Goal: Complete application form: Complete application form

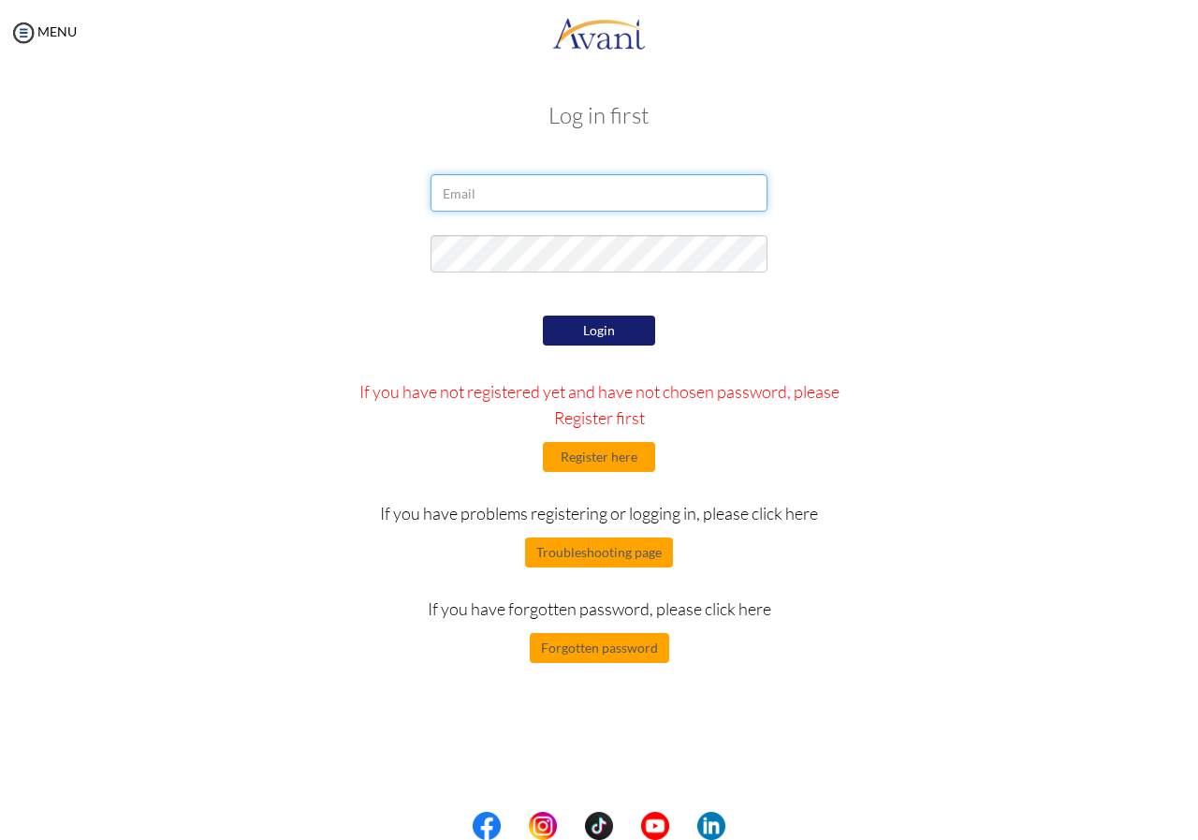
click at [556, 191] on input "email" at bounding box center [599, 192] width 337 height 37
type input "[EMAIL_ADDRESS][DOMAIN_NAME]"
click at [604, 333] on button "Login" at bounding box center [599, 330] width 112 height 30
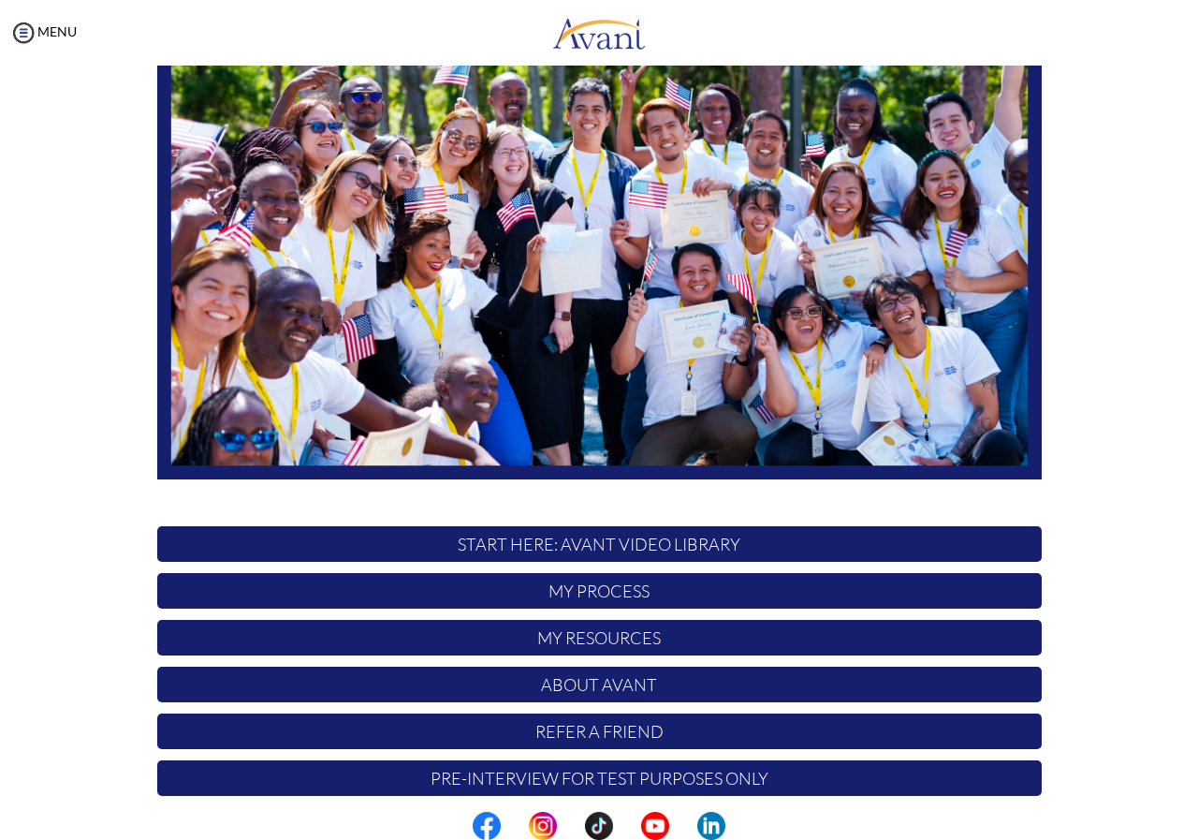
scroll to position [200, 0]
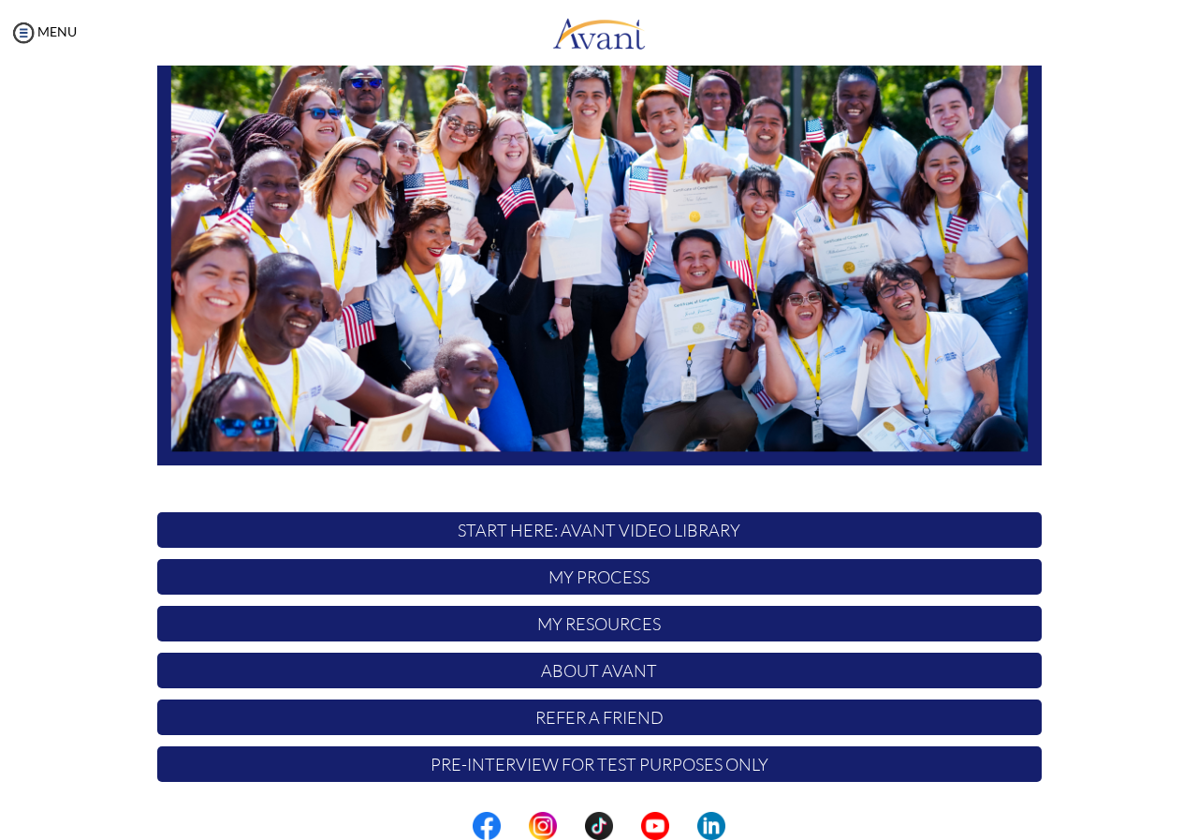
click at [591, 573] on p "My Process" at bounding box center [599, 577] width 885 height 36
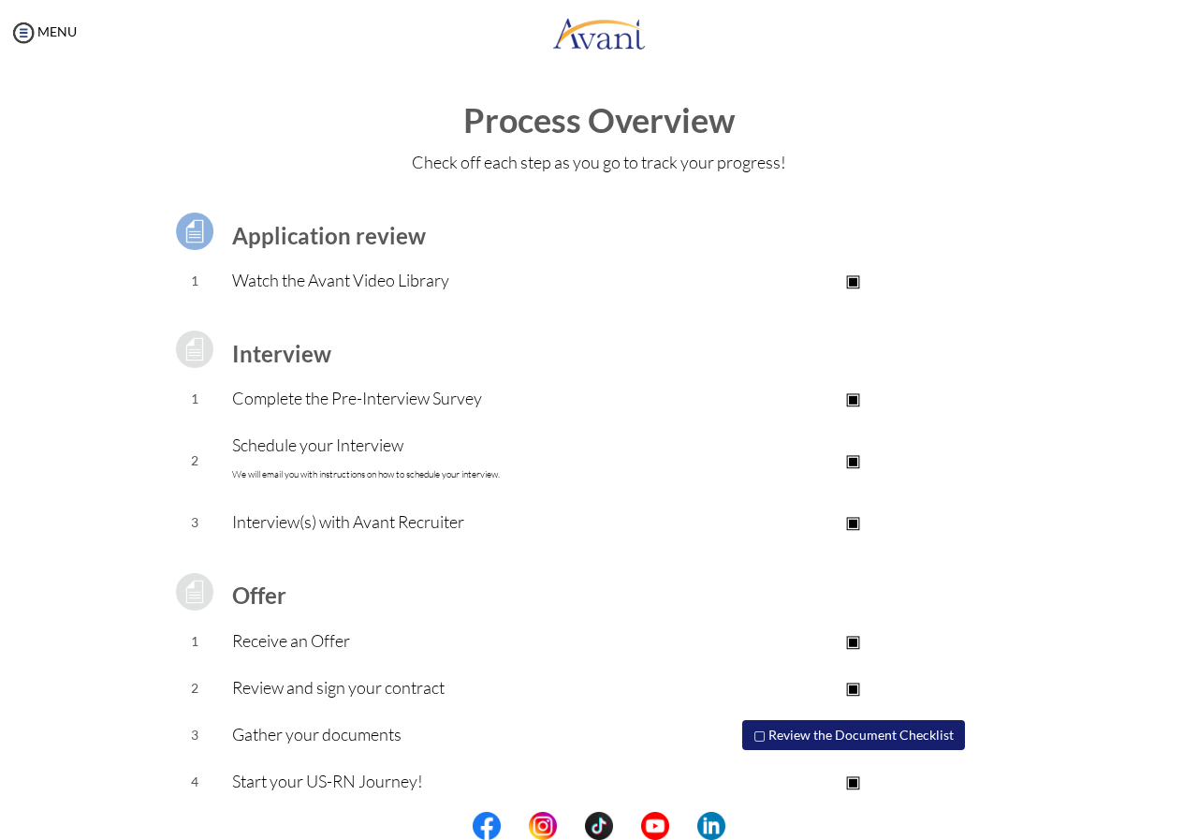
scroll to position [0, 0]
click at [852, 460] on p "▣" at bounding box center [853, 460] width 375 height 26
click at [343, 453] on p "Schedule your Interview We will email you with instructions on how to schedule …" at bounding box center [448, 460] width 433 height 56
click at [851, 460] on p "▢" at bounding box center [853, 460] width 375 height 26
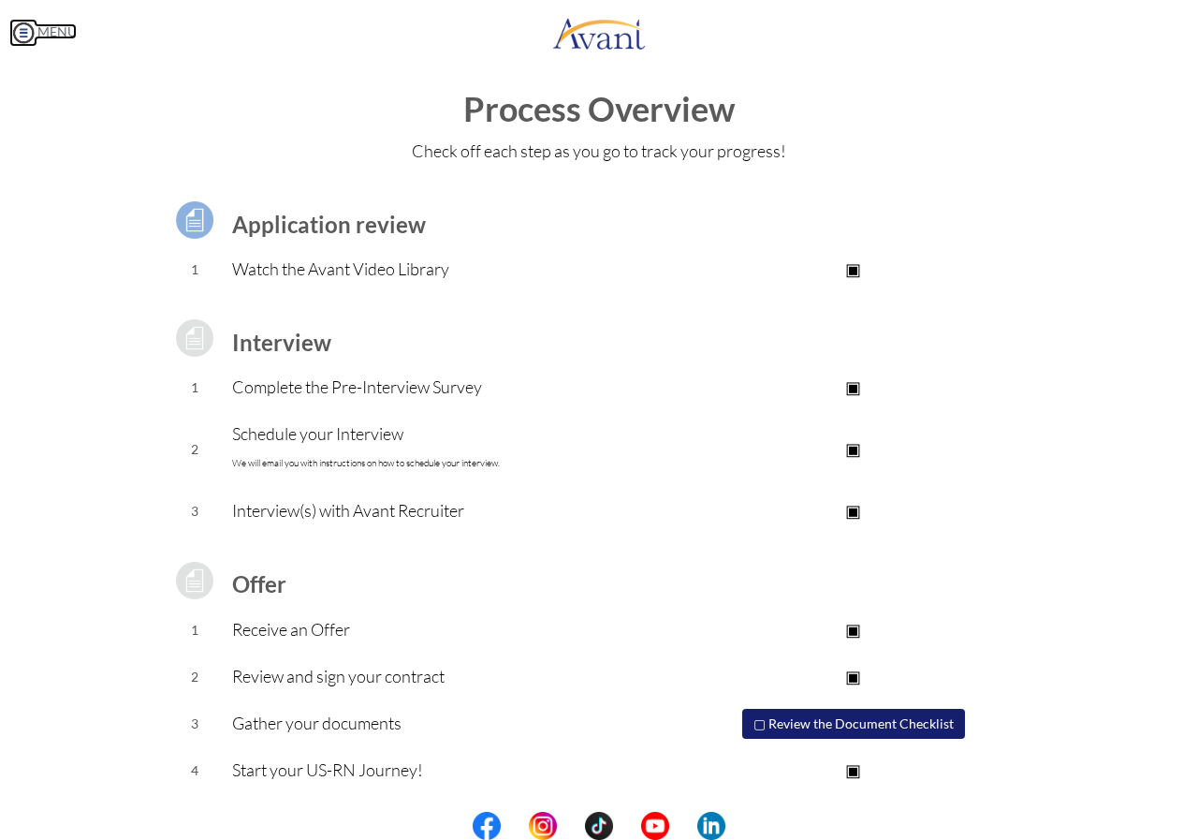
click at [16, 32] on img at bounding box center [23, 33] width 28 height 28
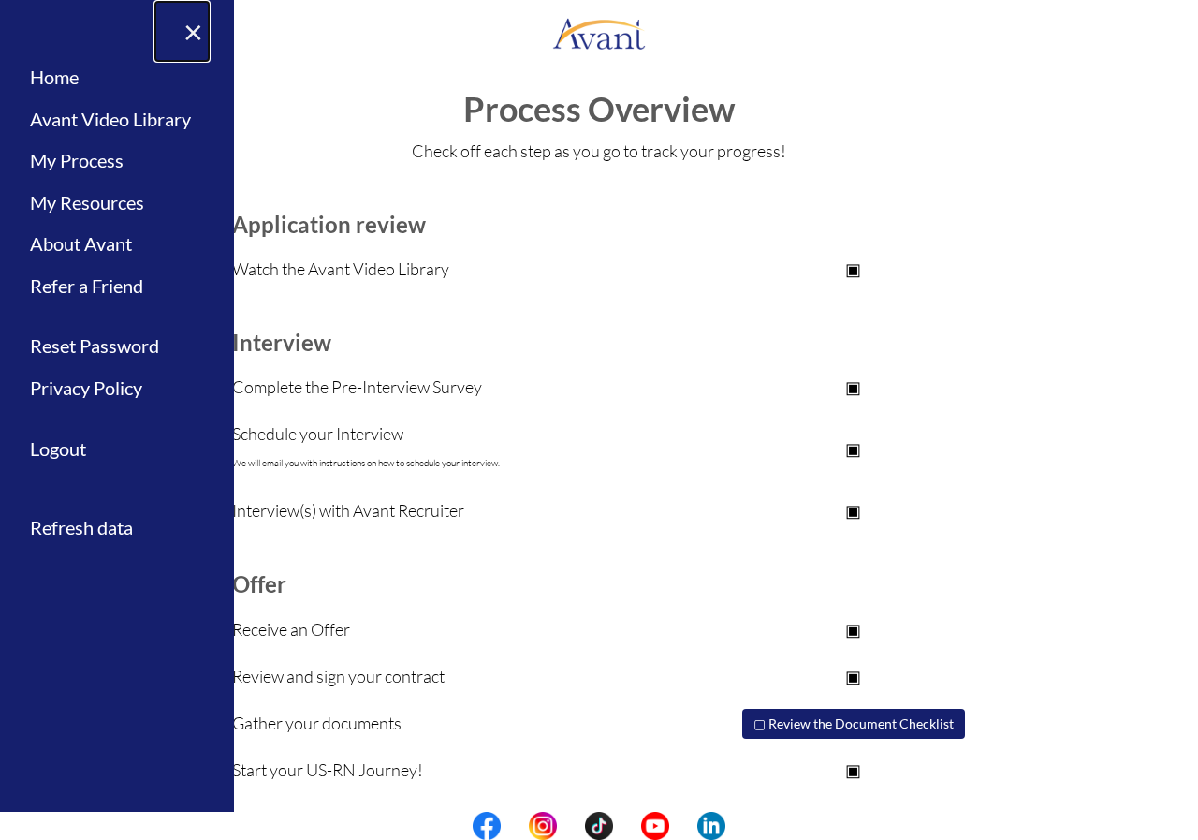
click at [198, 28] on link "×" at bounding box center [182, 31] width 57 height 63
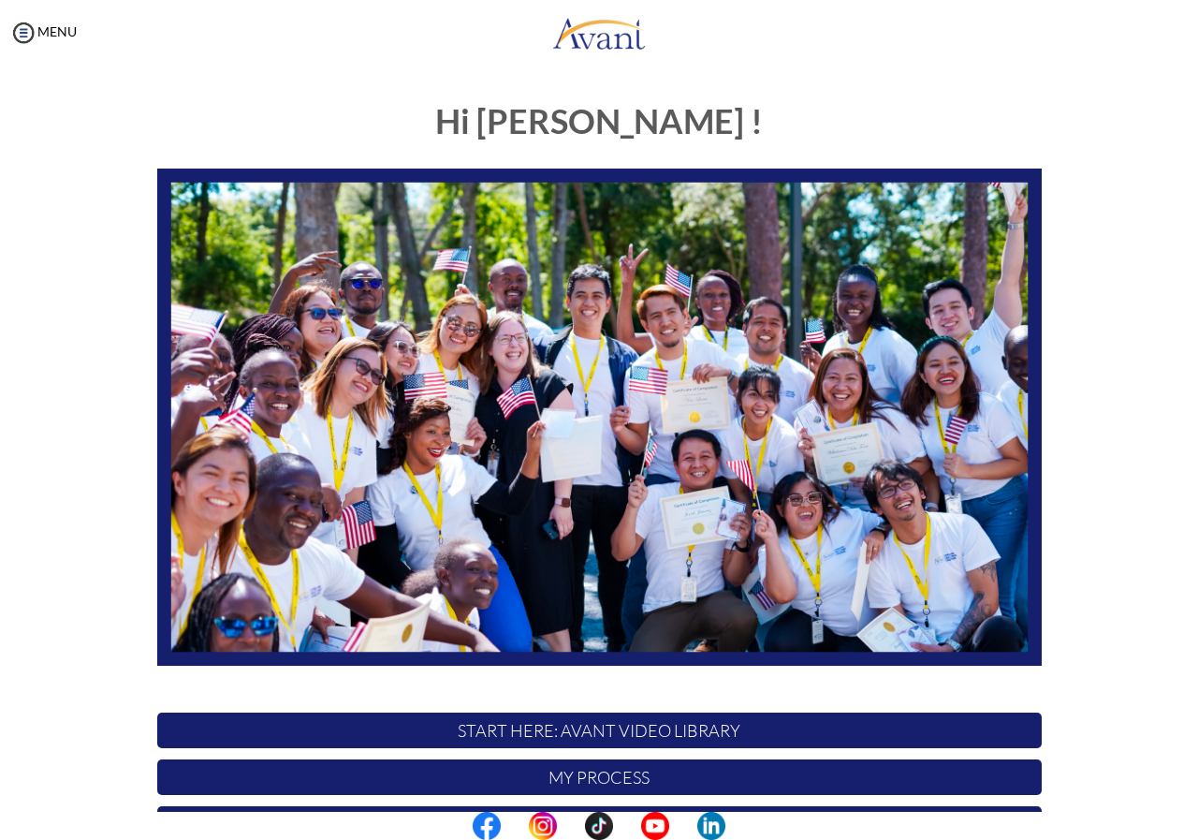
scroll to position [200, 0]
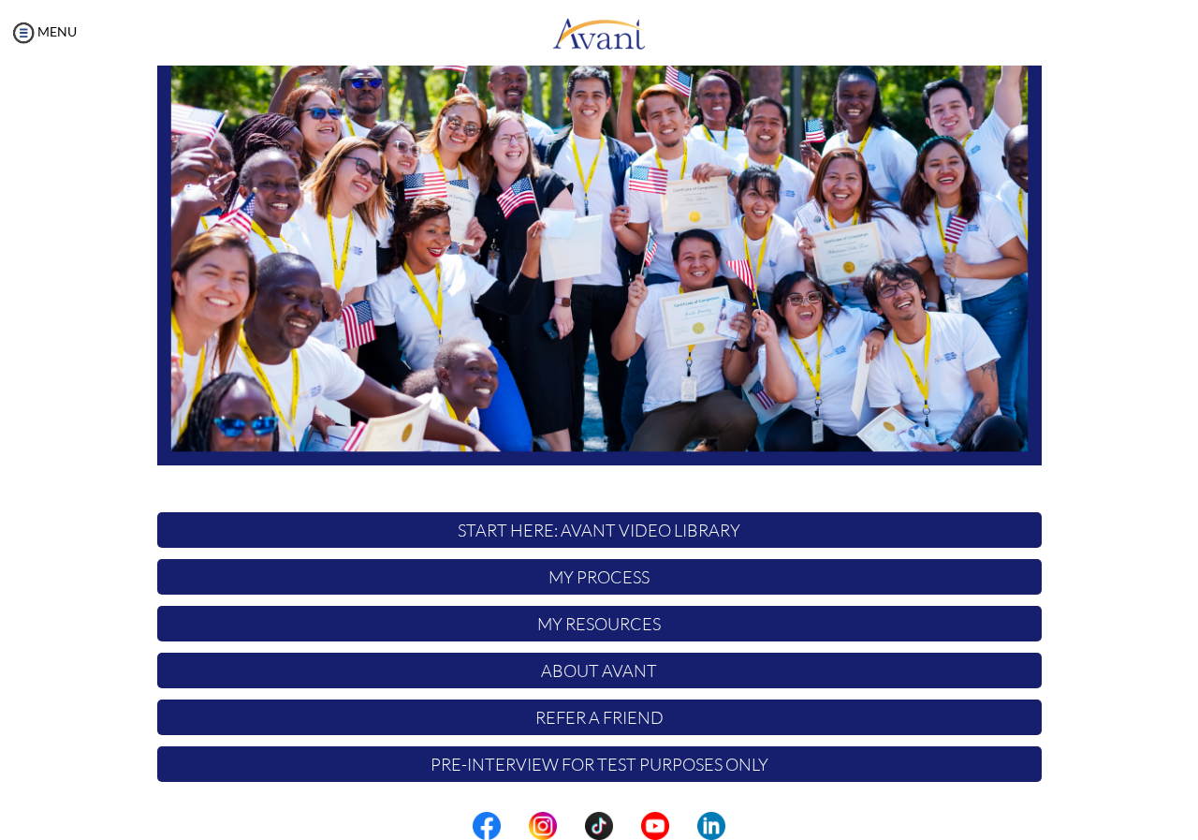
click at [582, 535] on p "START HERE: Avant Video Library" at bounding box center [599, 530] width 885 height 36
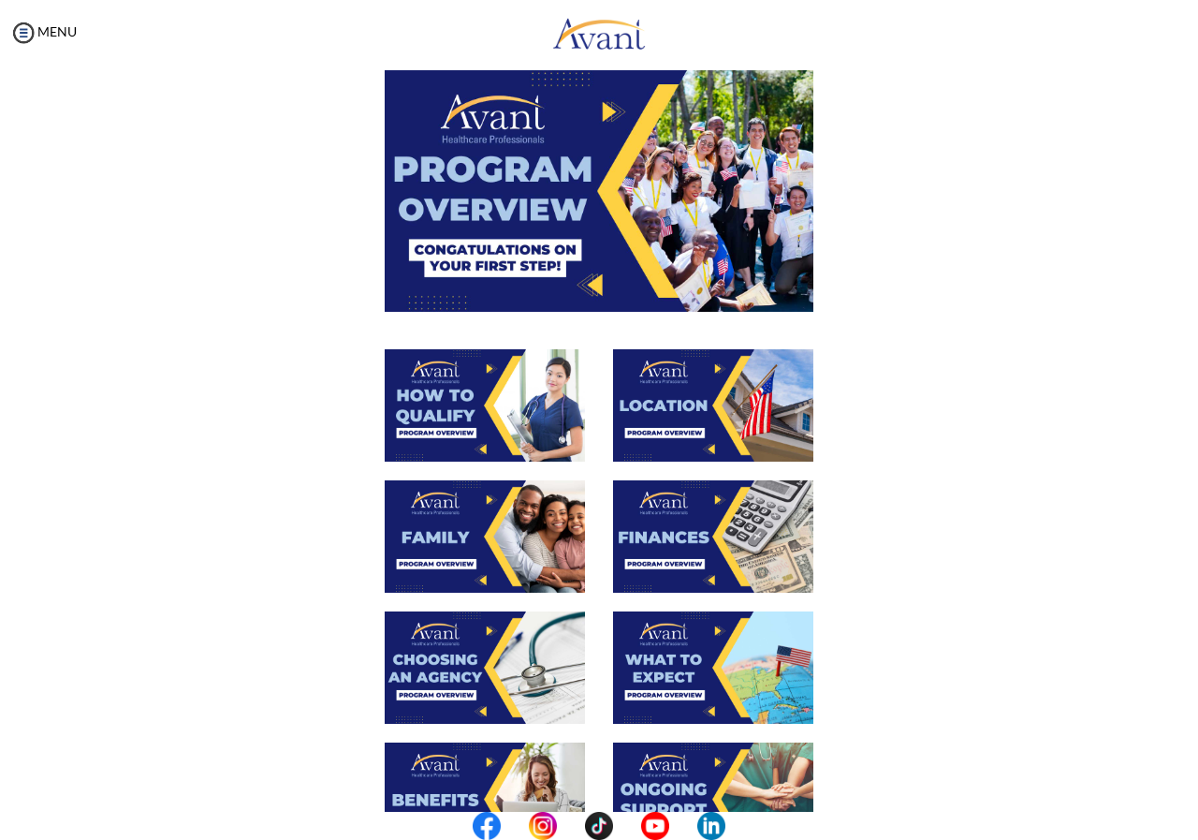
scroll to position [73, 0]
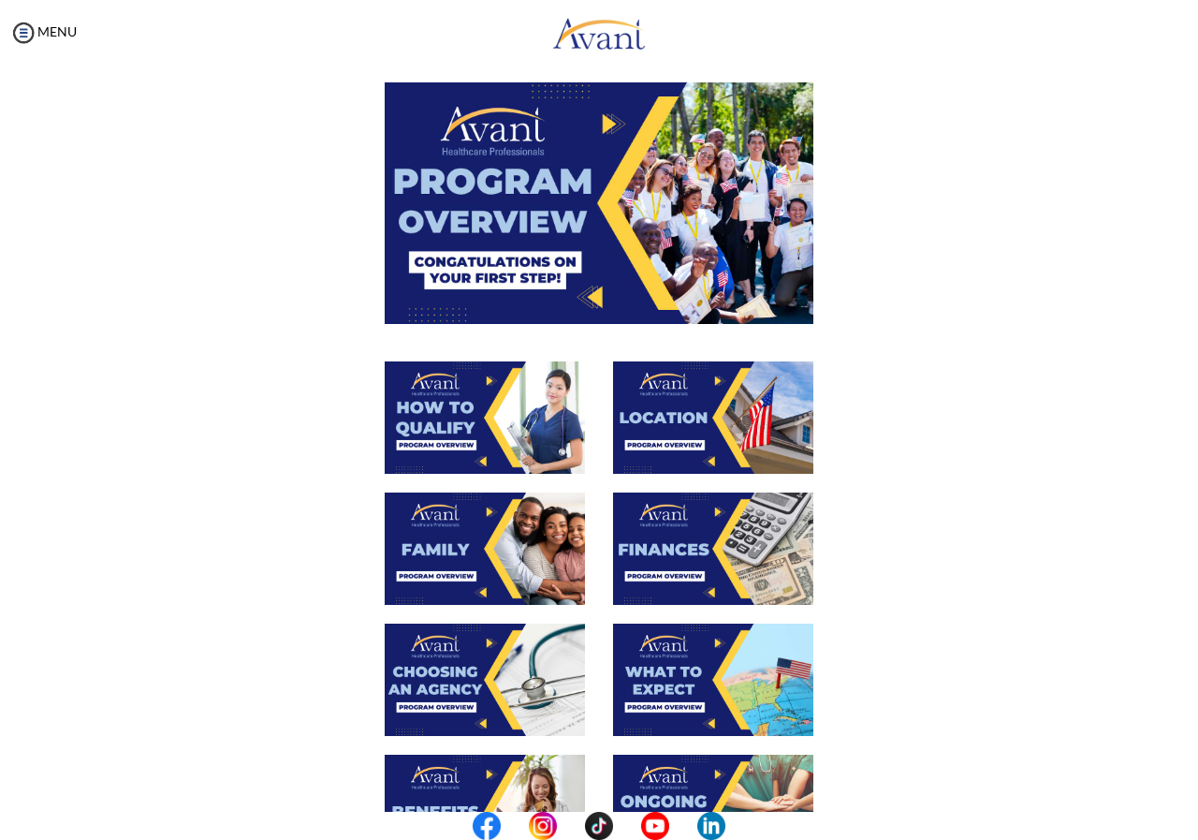
click at [592, 296] on img at bounding box center [599, 202] width 429 height 241
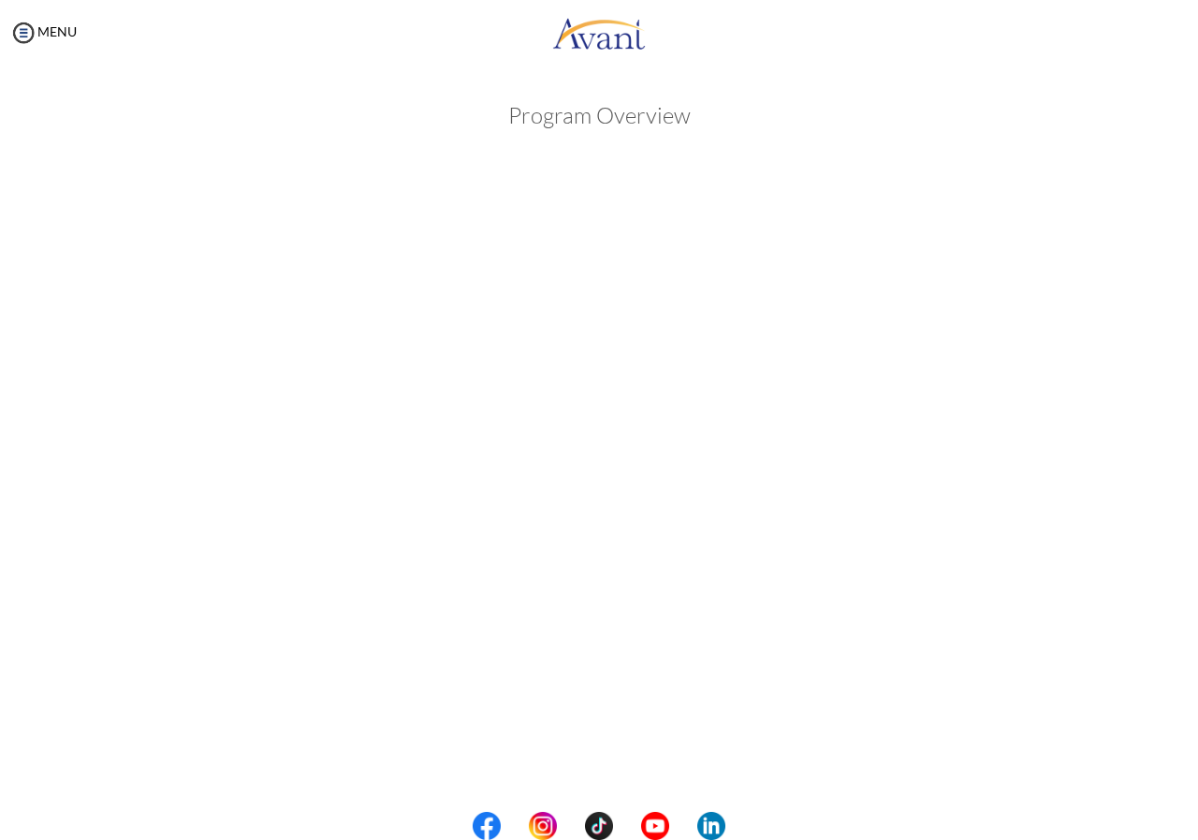
scroll to position [81, 0]
click at [617, 759] on body "Maintenance break. Please come back in 2 hours. MENU My Status What is the next…" at bounding box center [599, 420] width 1198 height 840
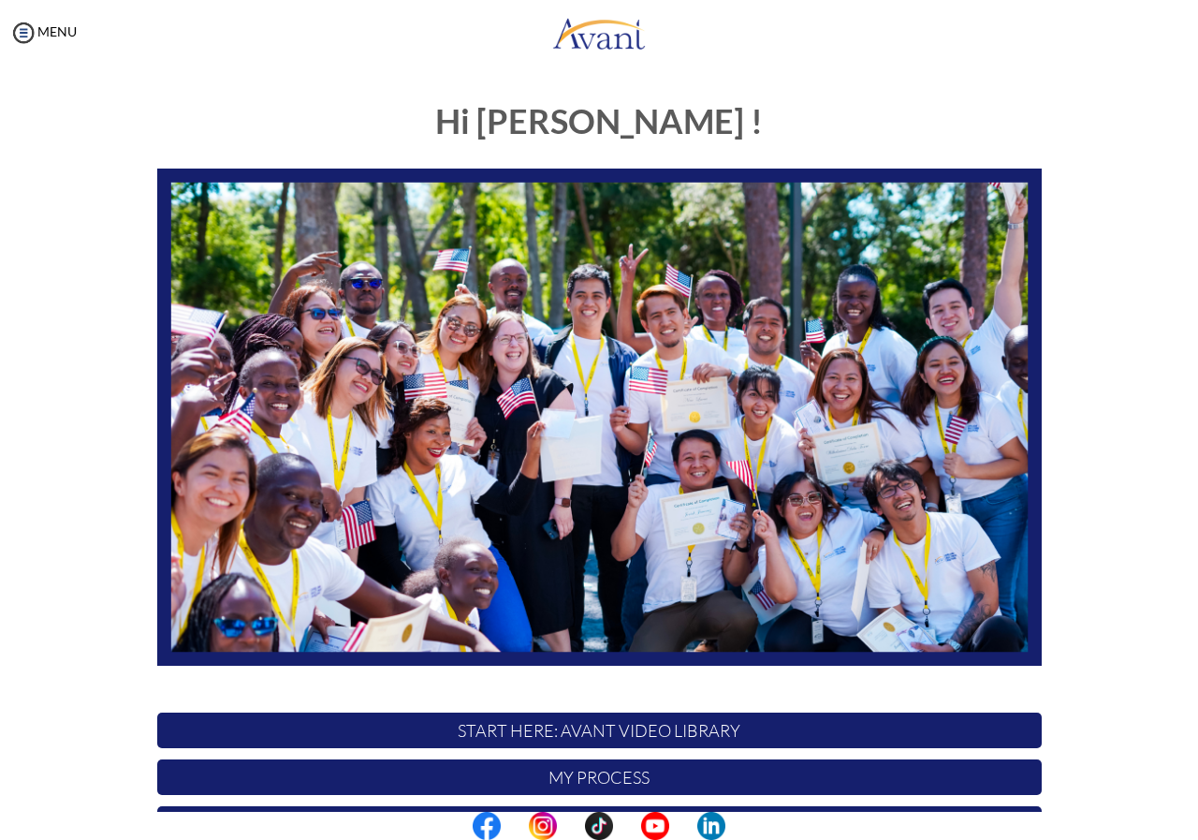
scroll to position [200, 0]
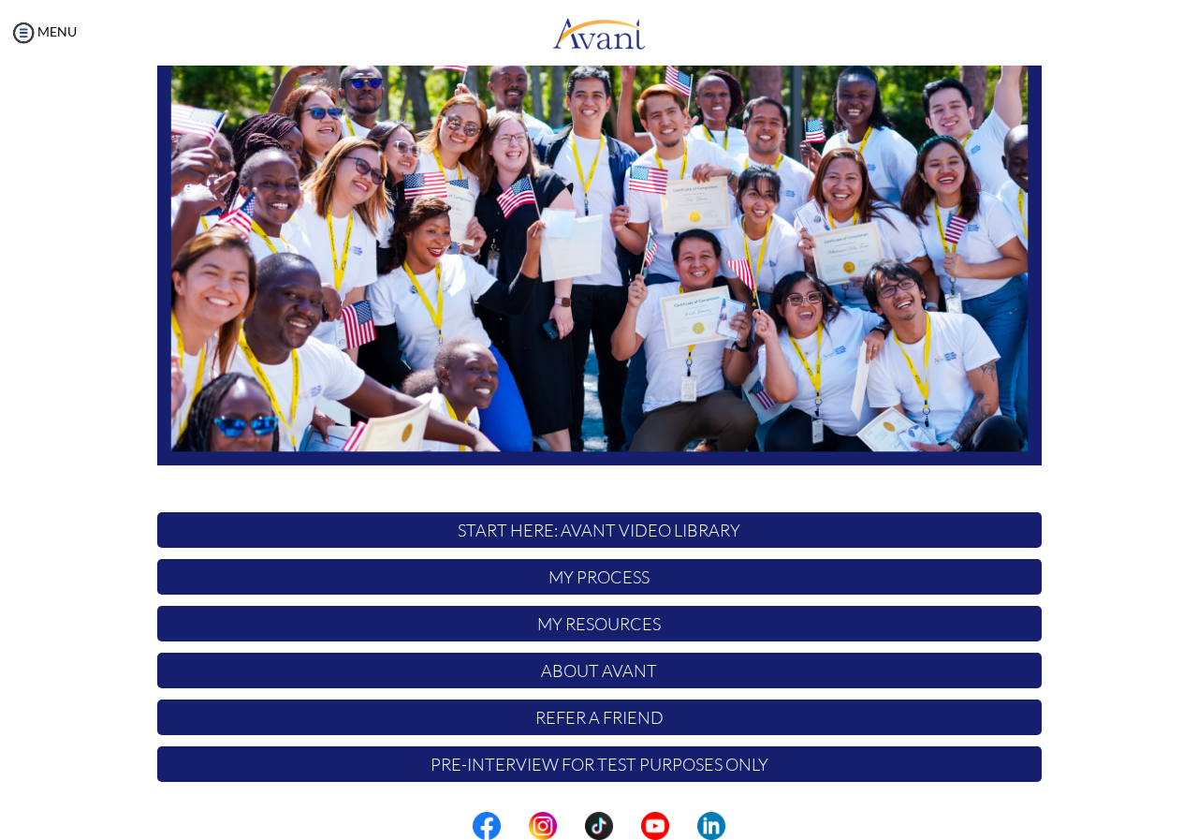
click at [622, 627] on p "My Resources" at bounding box center [599, 624] width 885 height 36
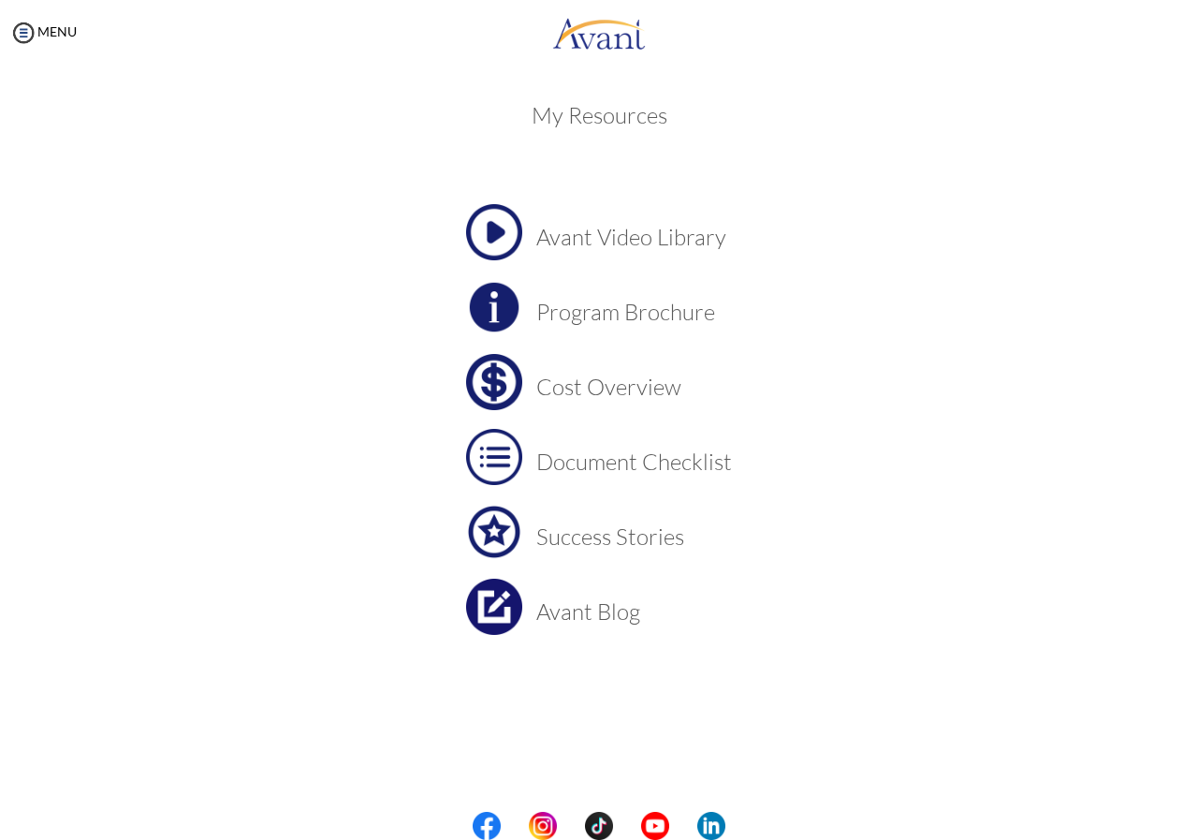
click at [569, 315] on h3 "Program Brochure" at bounding box center [634, 312] width 196 height 24
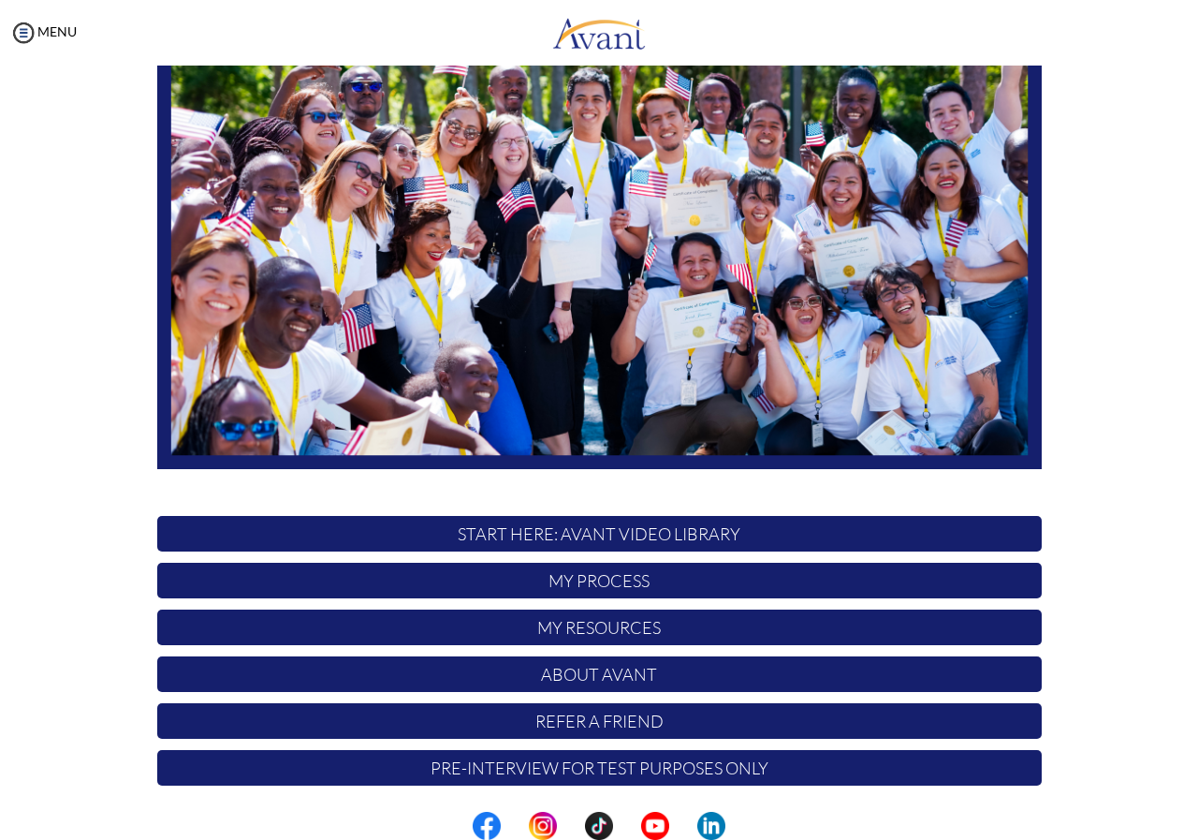
scroll to position [200, 0]
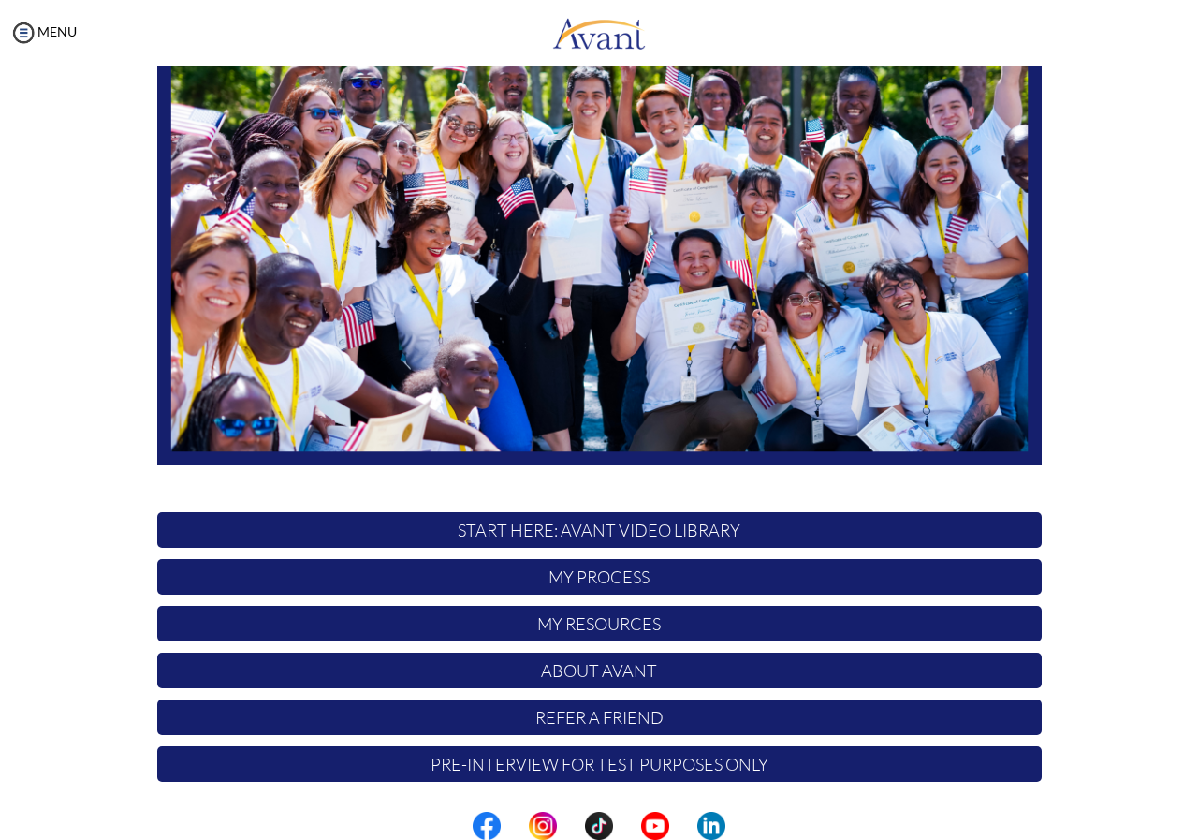
click at [612, 578] on p "My Process" at bounding box center [599, 577] width 885 height 36
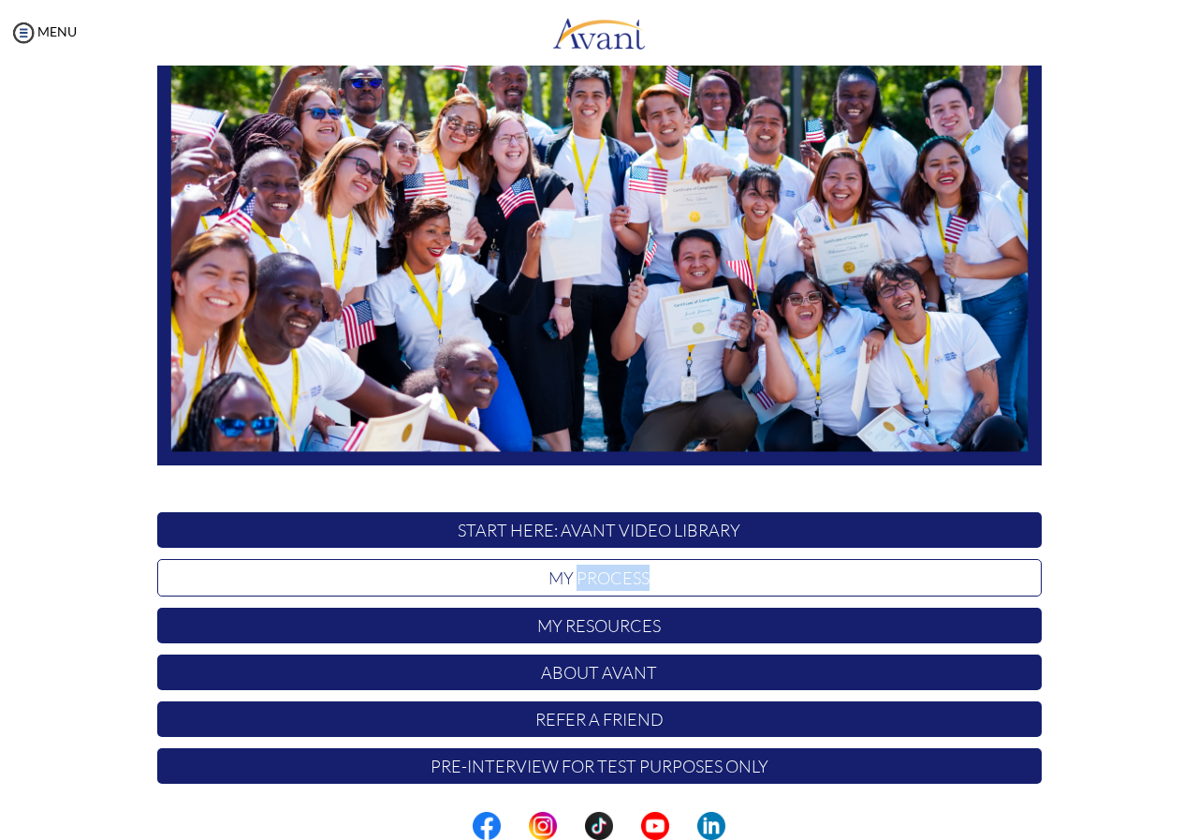
click at [612, 578] on p "My Process" at bounding box center [599, 577] width 885 height 37
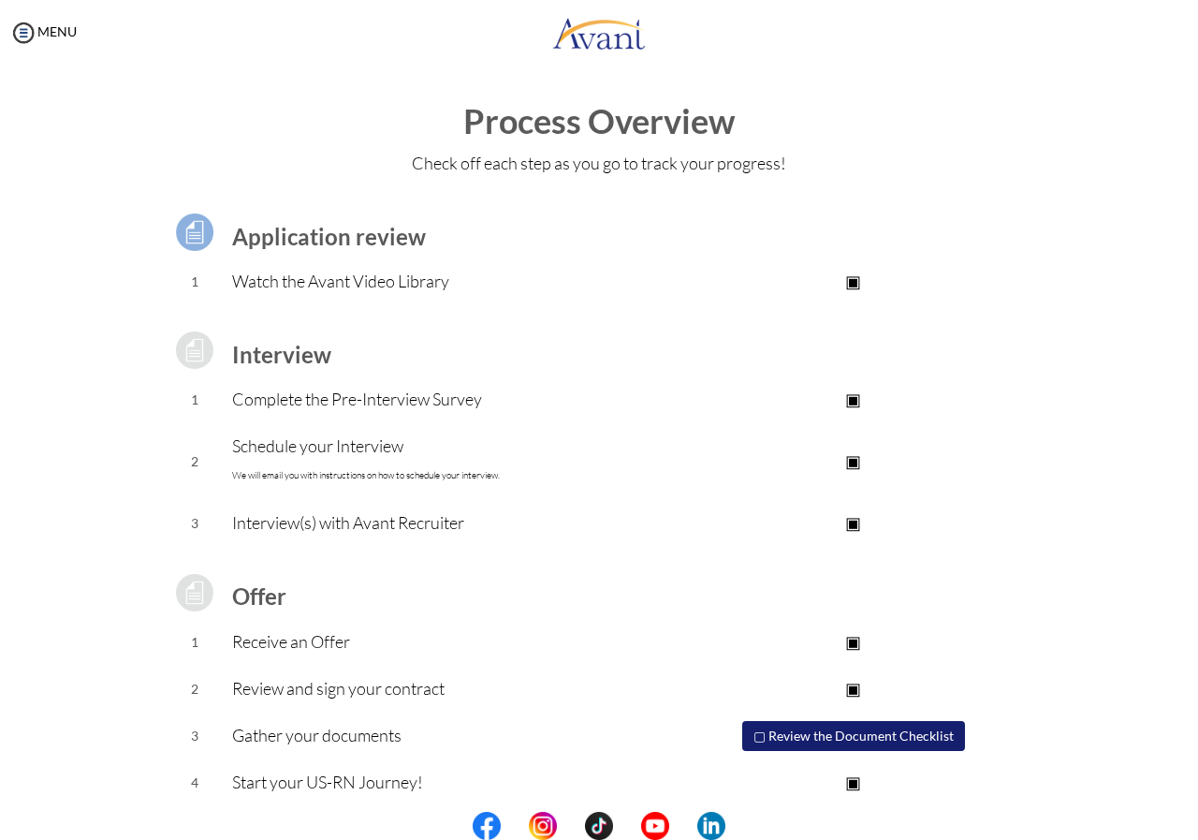
scroll to position [12, 0]
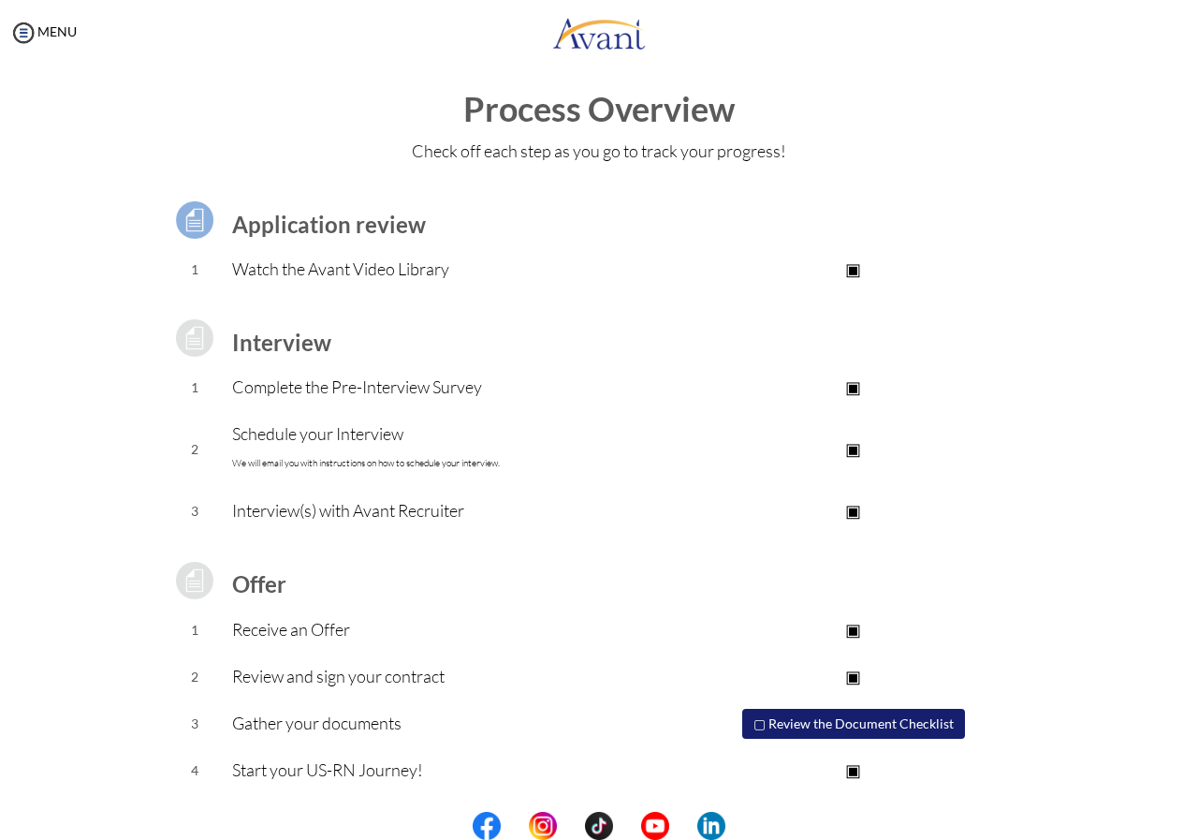
click at [762, 722] on button "▢ Review the Document Checklist" at bounding box center [853, 724] width 223 height 30
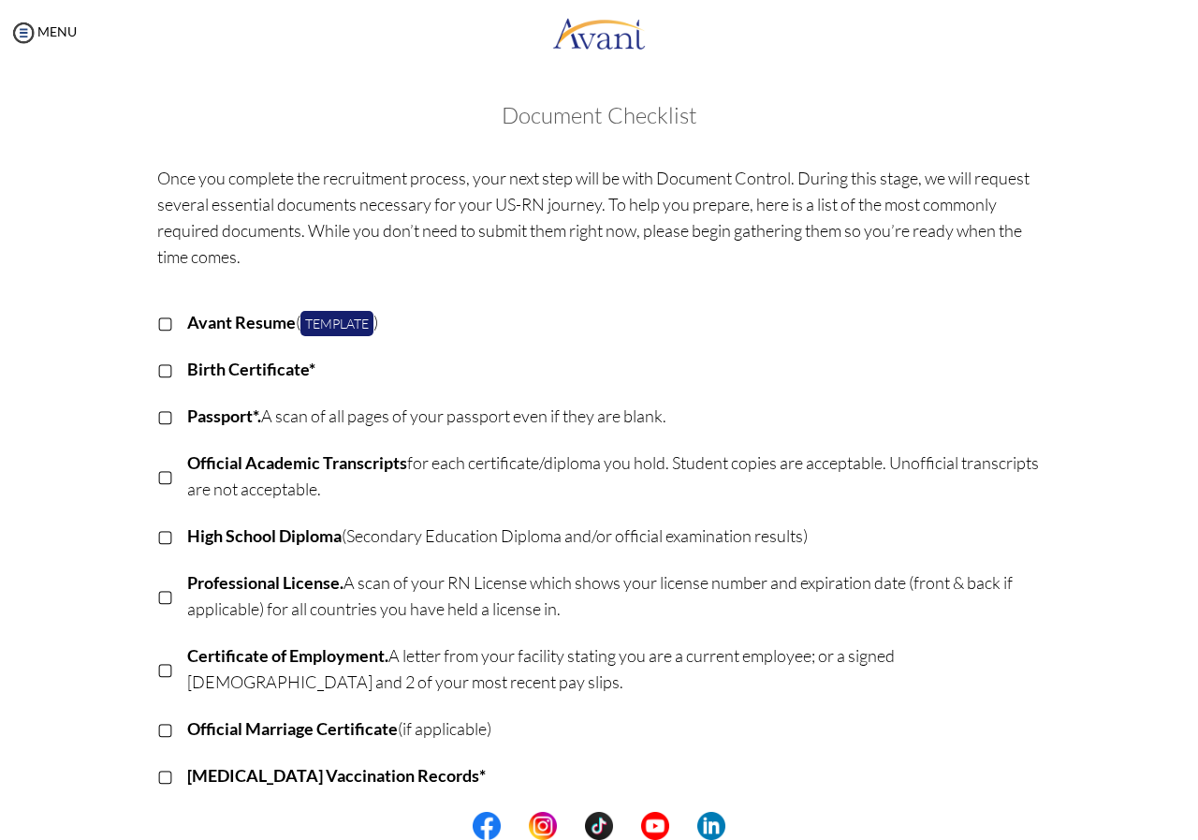
click at [157, 322] on p "▢" at bounding box center [165, 322] width 16 height 26
click at [158, 373] on p "▢" at bounding box center [165, 369] width 16 height 26
click at [157, 370] on p "▣" at bounding box center [165, 369] width 16 height 26
click at [157, 326] on p "▣" at bounding box center [165, 322] width 16 height 26
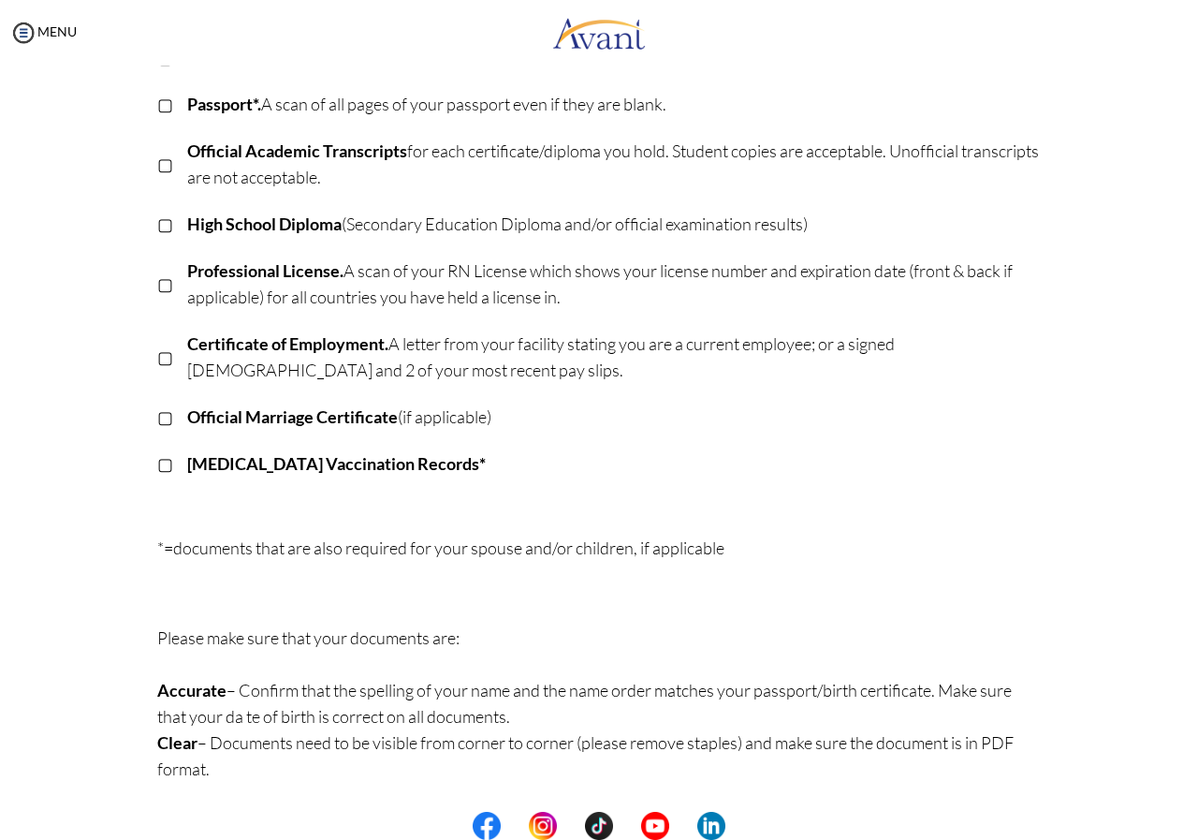
scroll to position [31, 0]
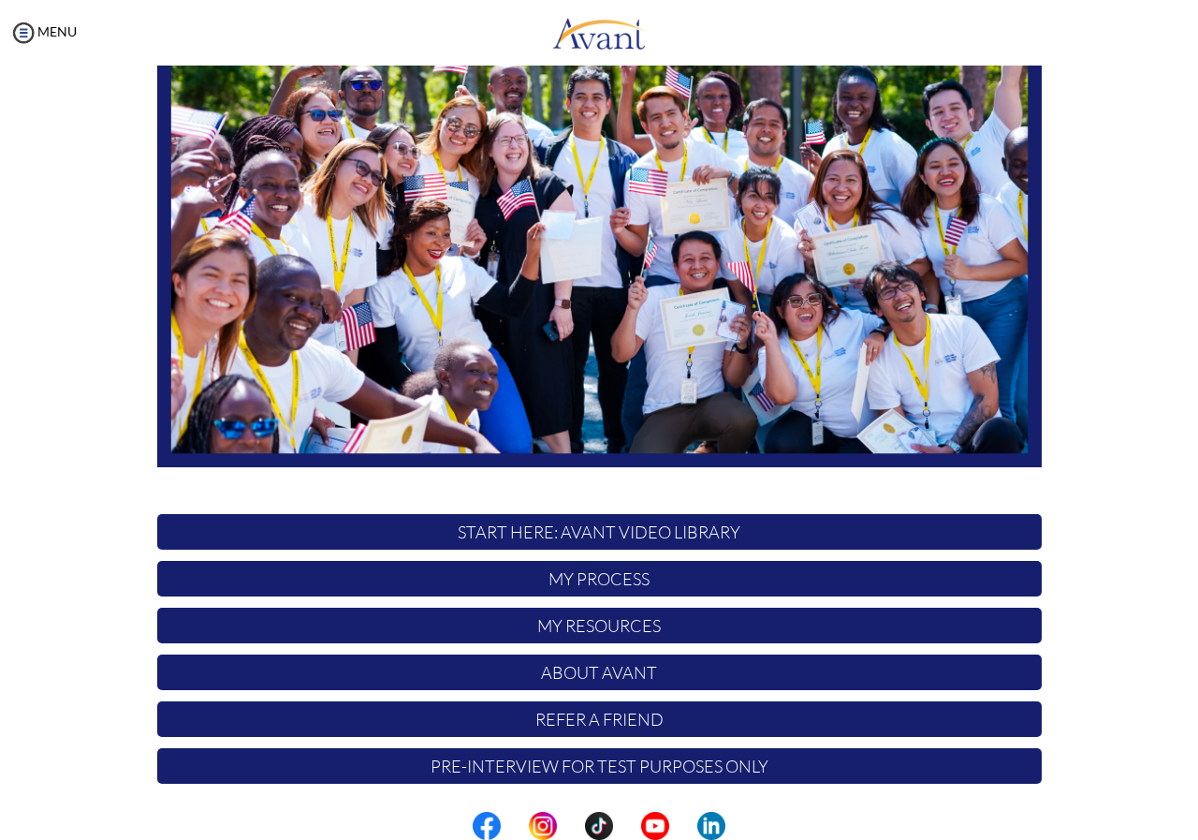
scroll to position [200, 0]
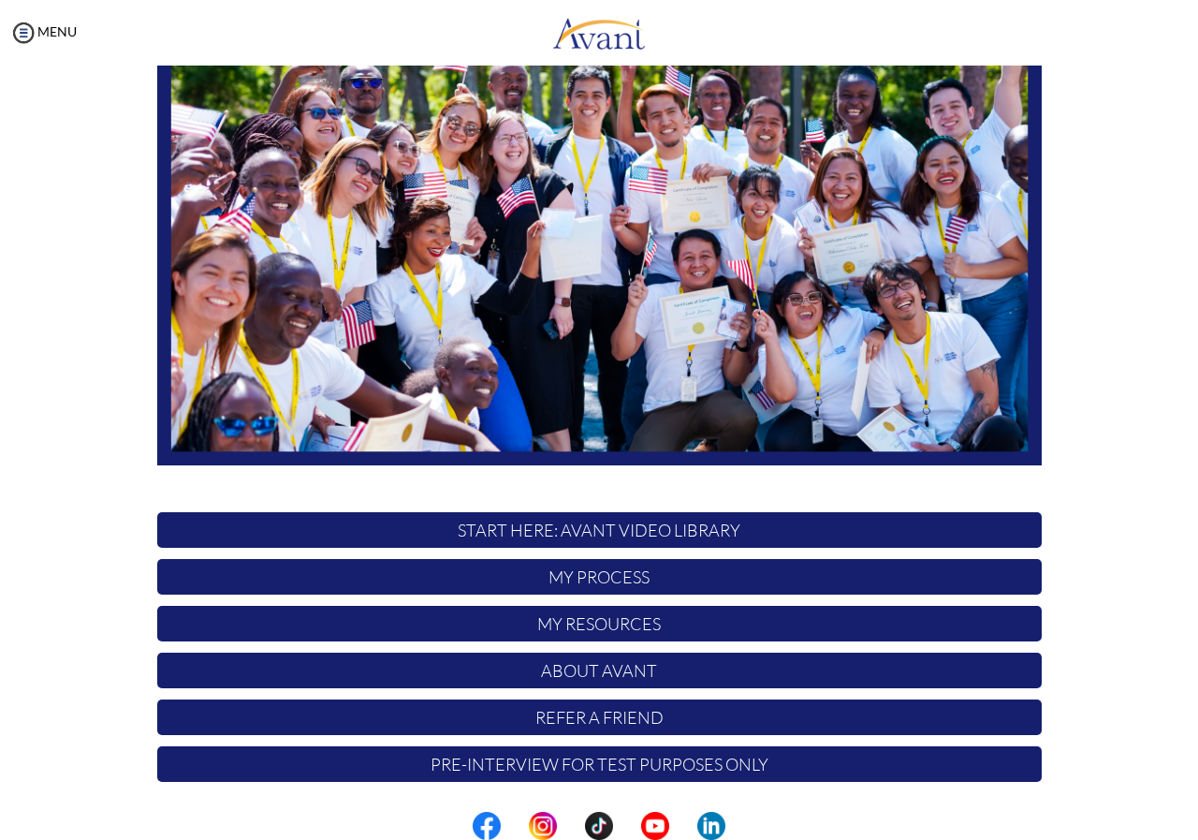
click at [636, 771] on p "Pre-Interview for test purposes only" at bounding box center [599, 764] width 885 height 36
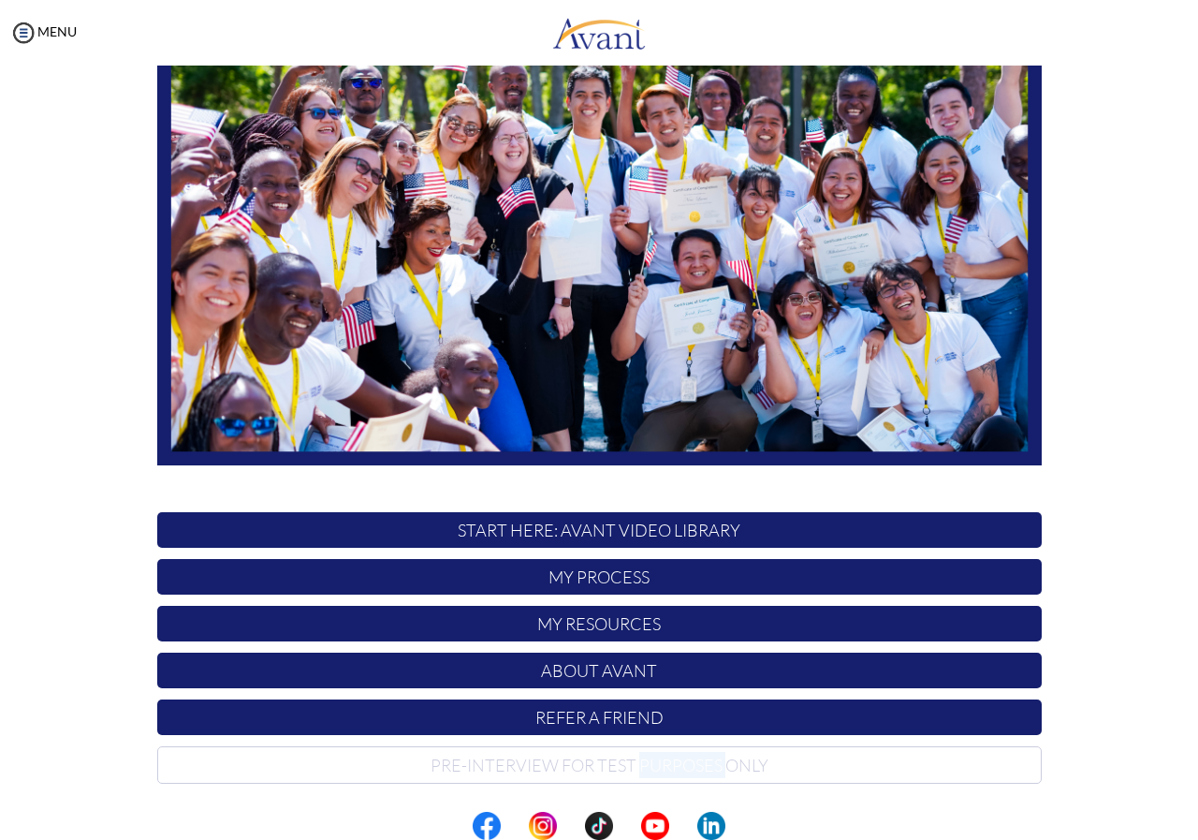
click at [636, 771] on p "Pre-Interview for test purposes only" at bounding box center [599, 764] width 885 height 37
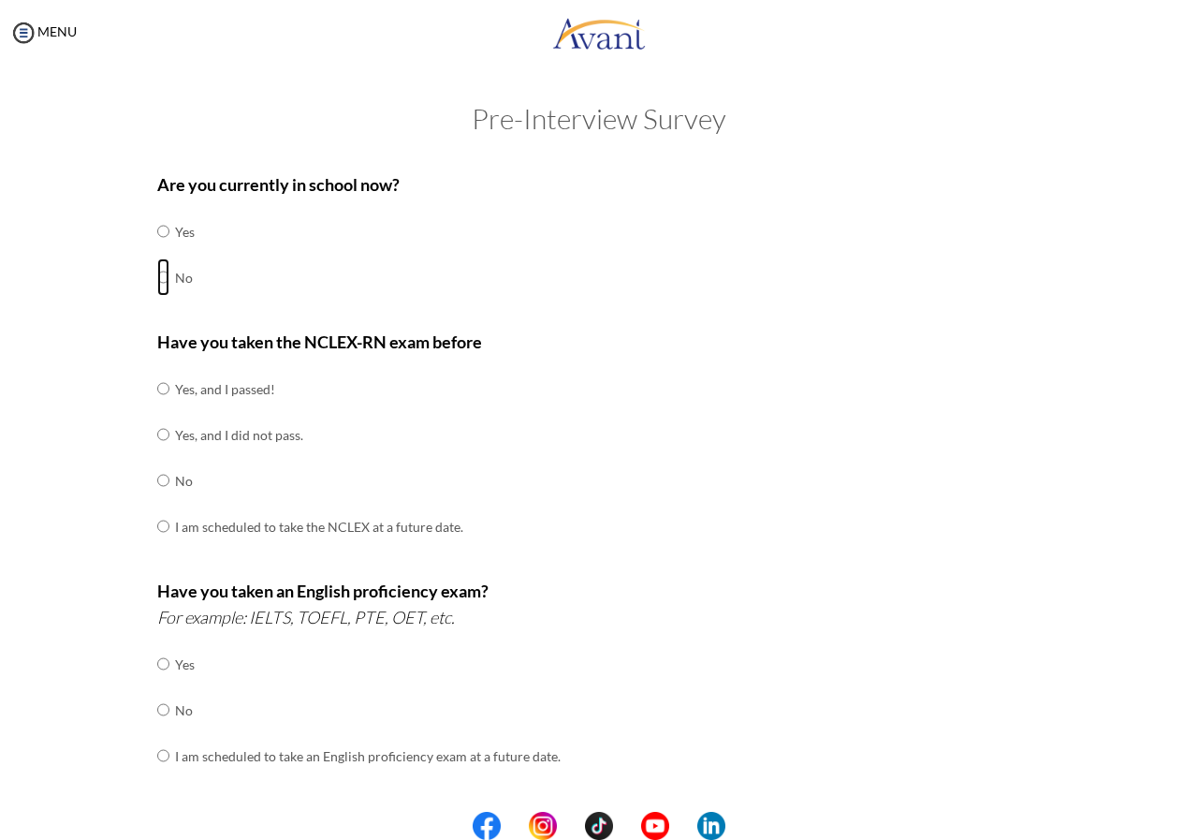
click at [161, 250] on input "radio" at bounding box center [163, 230] width 12 height 37
radio input "true"
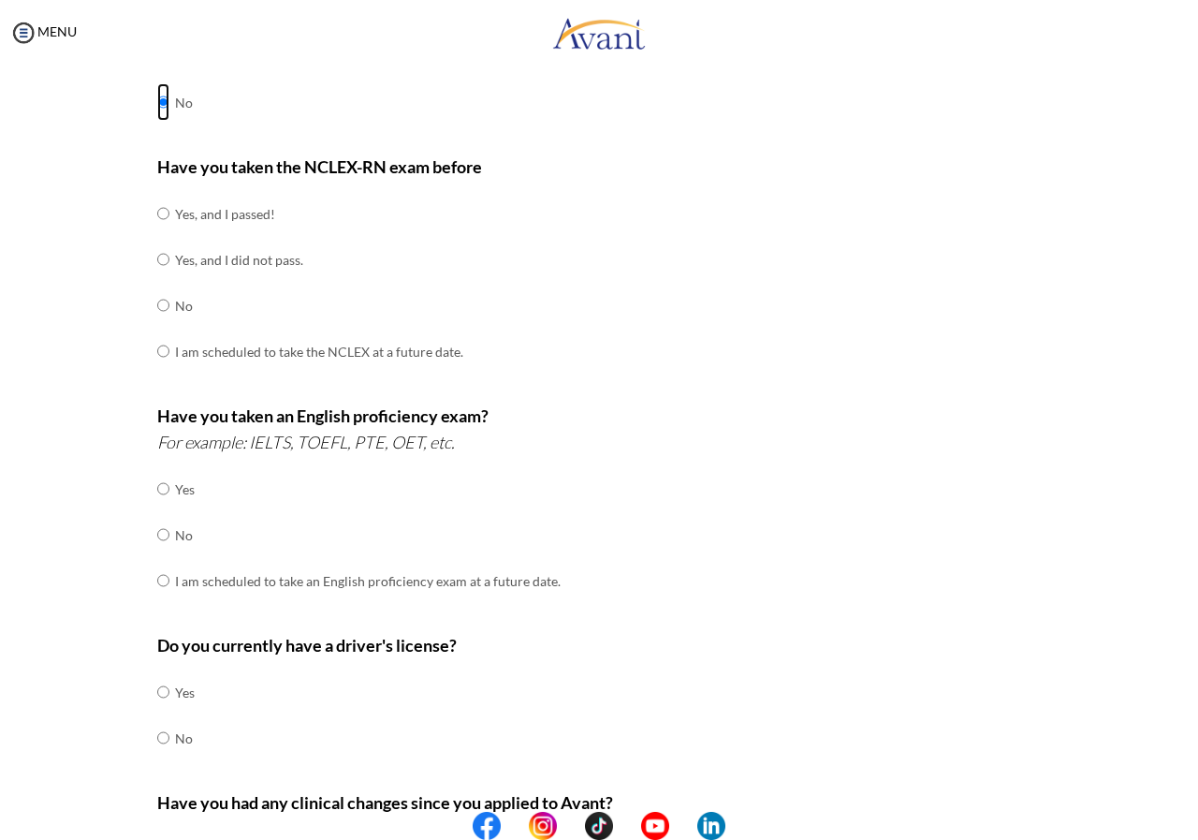
scroll to position [187, 0]
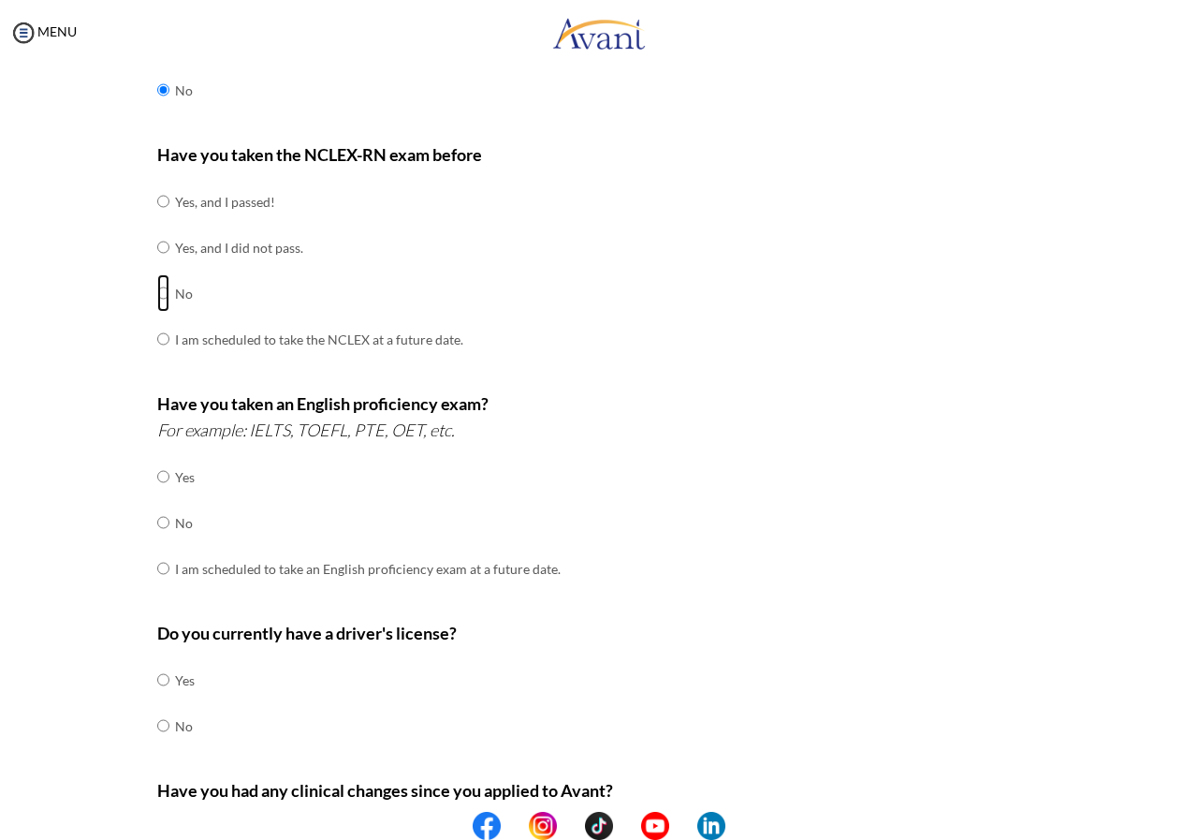
click at [157, 220] on input "radio" at bounding box center [163, 201] width 12 height 37
radio input "true"
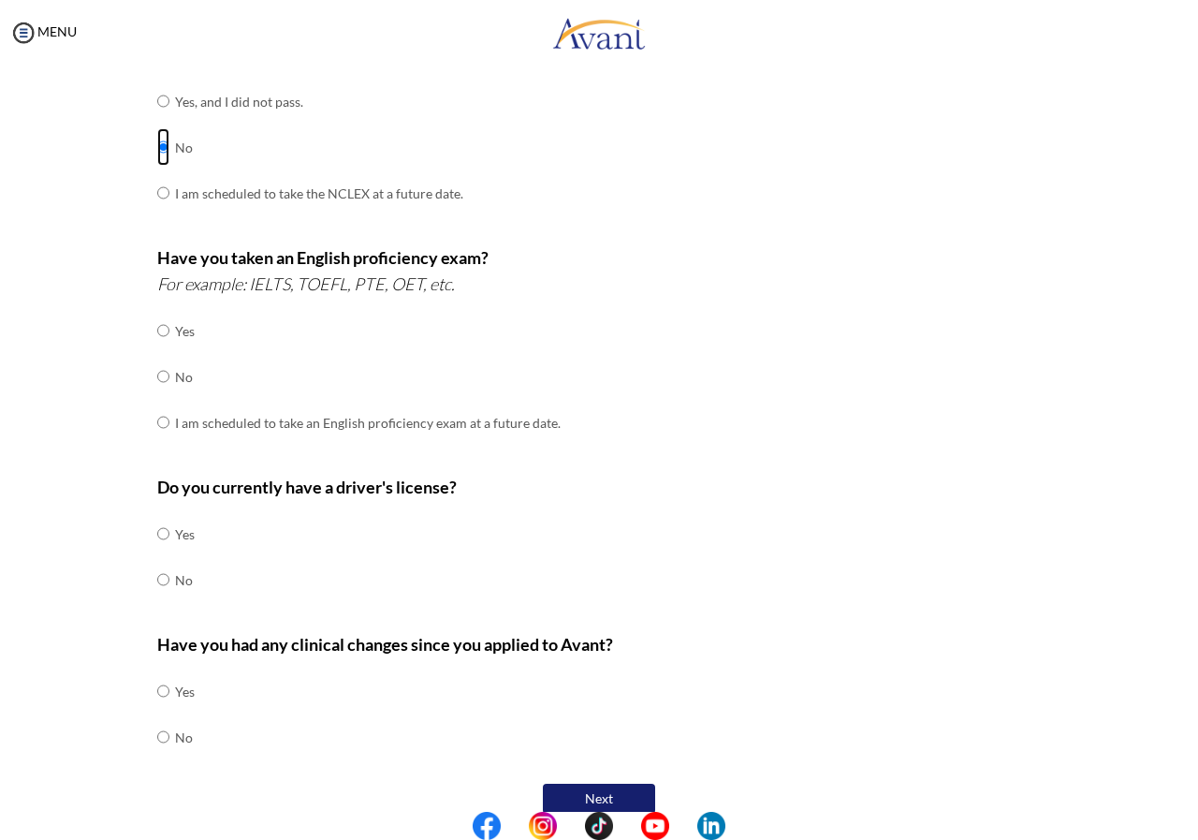
scroll to position [359, 0]
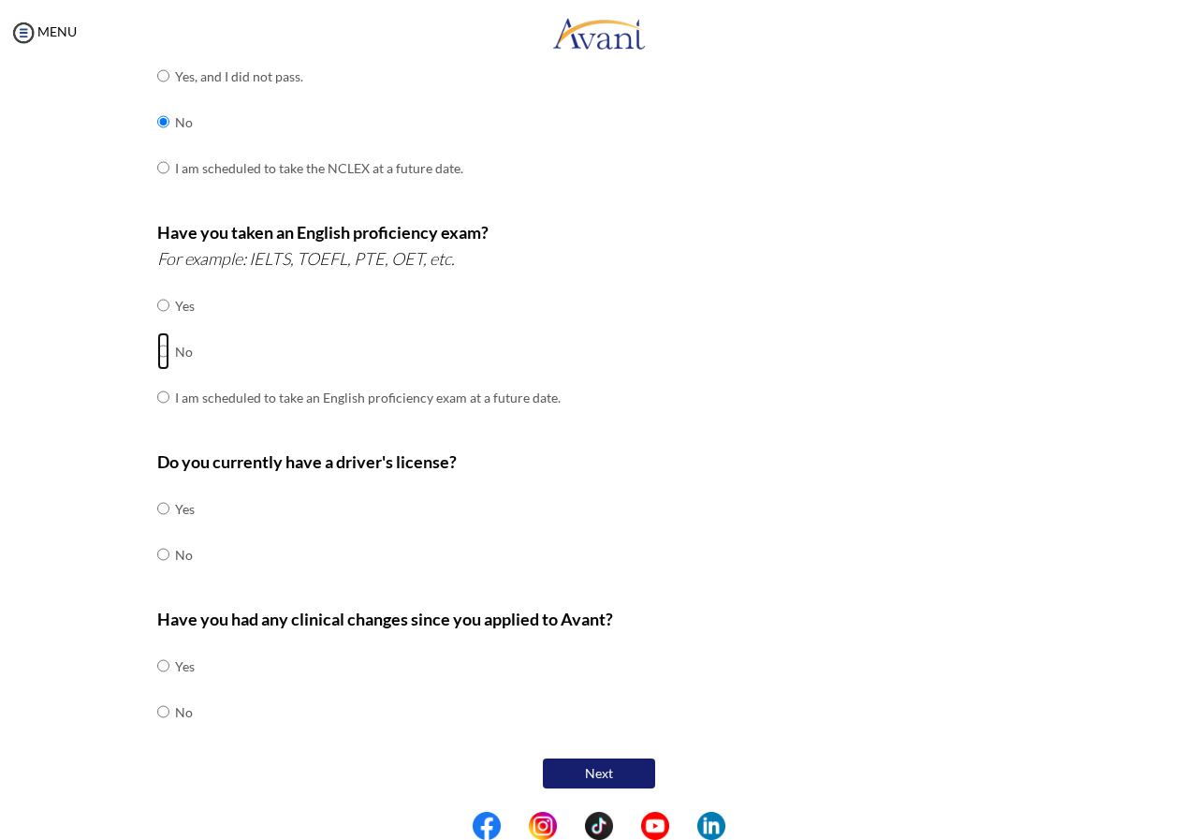
click at [160, 324] on input "radio" at bounding box center [163, 304] width 12 height 37
radio input "true"
click at [161, 510] on input "radio" at bounding box center [163, 508] width 12 height 37
radio input "true"
click at [159, 684] on input "radio" at bounding box center [163, 665] width 12 height 37
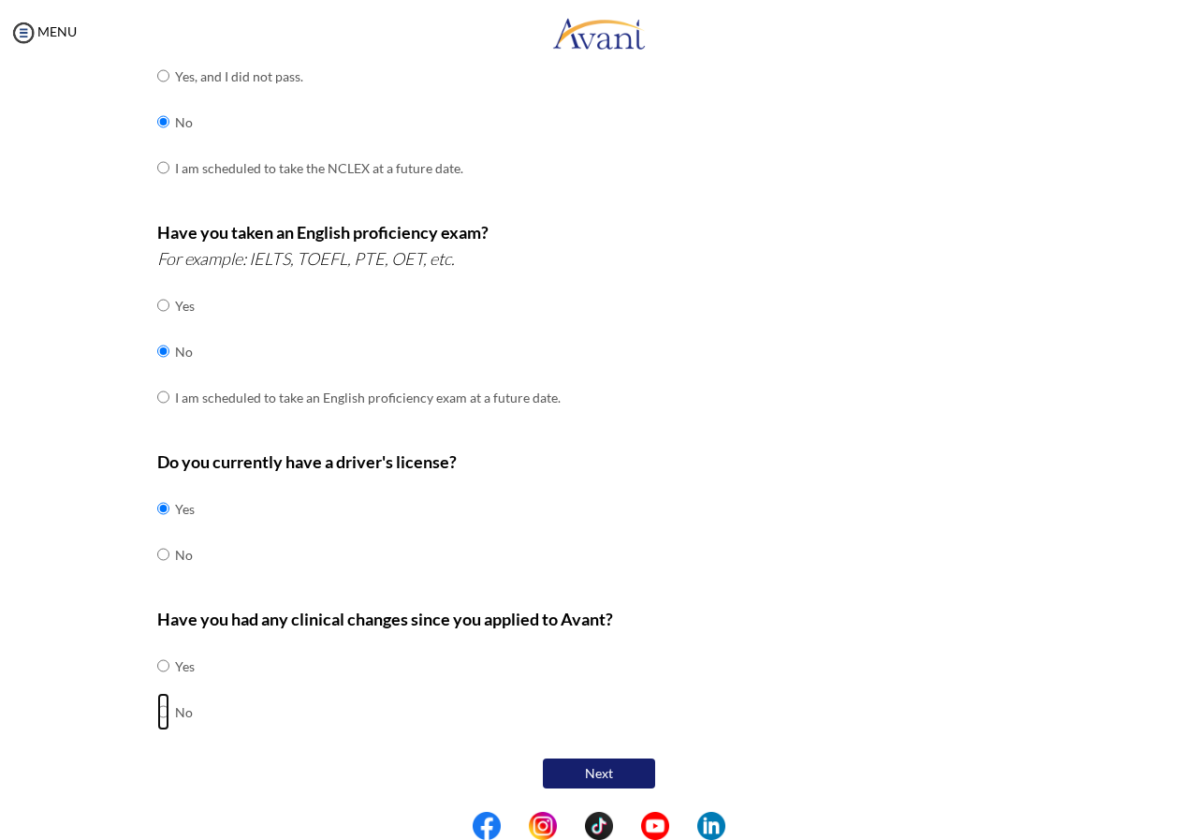
radio input "true"
click at [602, 776] on button "Next" at bounding box center [599, 773] width 112 height 30
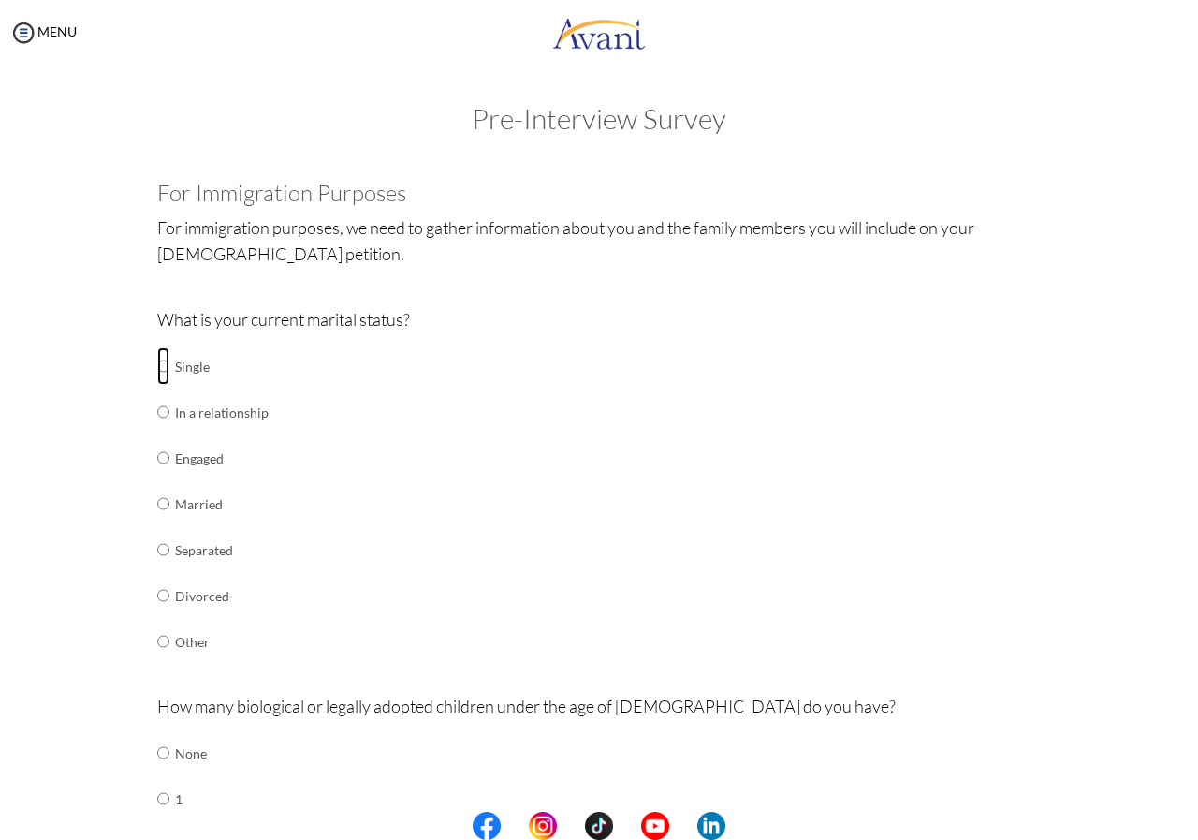
click at [157, 365] on input "radio" at bounding box center [163, 365] width 12 height 37
radio input "true"
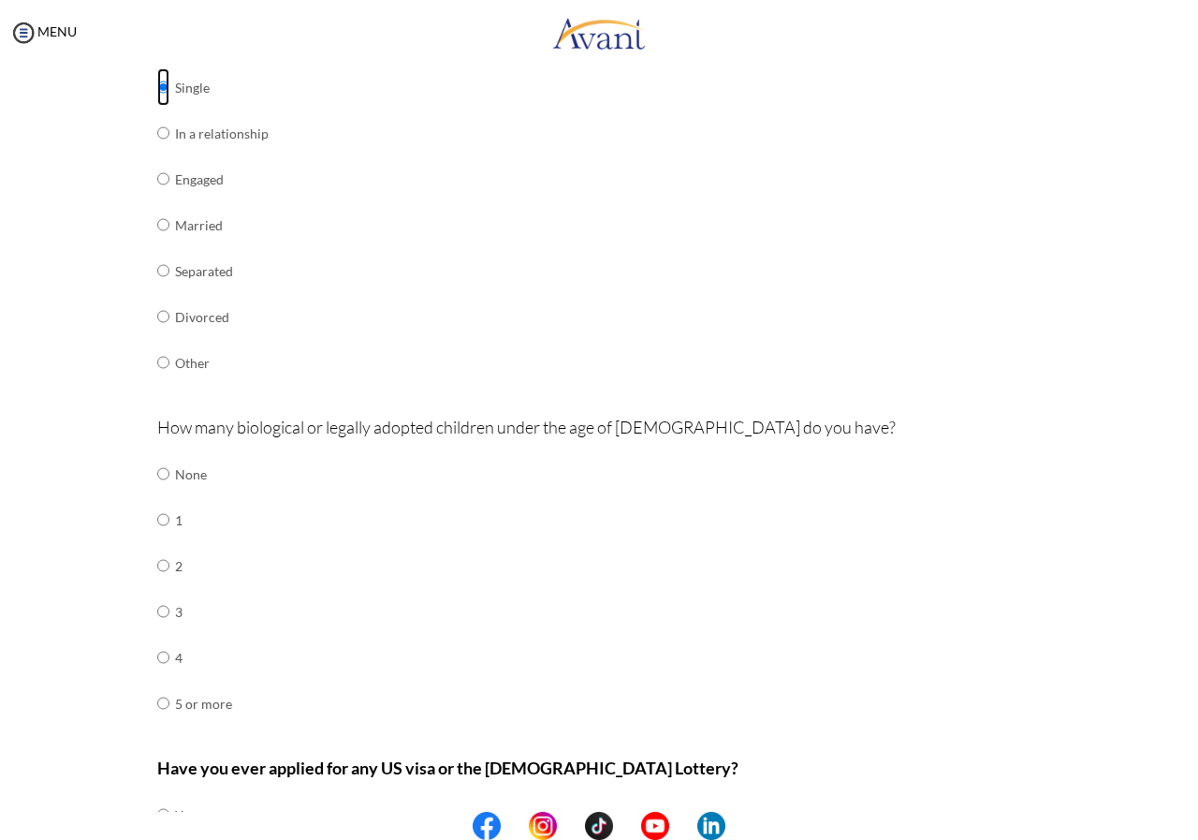
scroll to position [281, 0]
click at [157, 473] on input "radio" at bounding box center [163, 471] width 12 height 37
radio input "true"
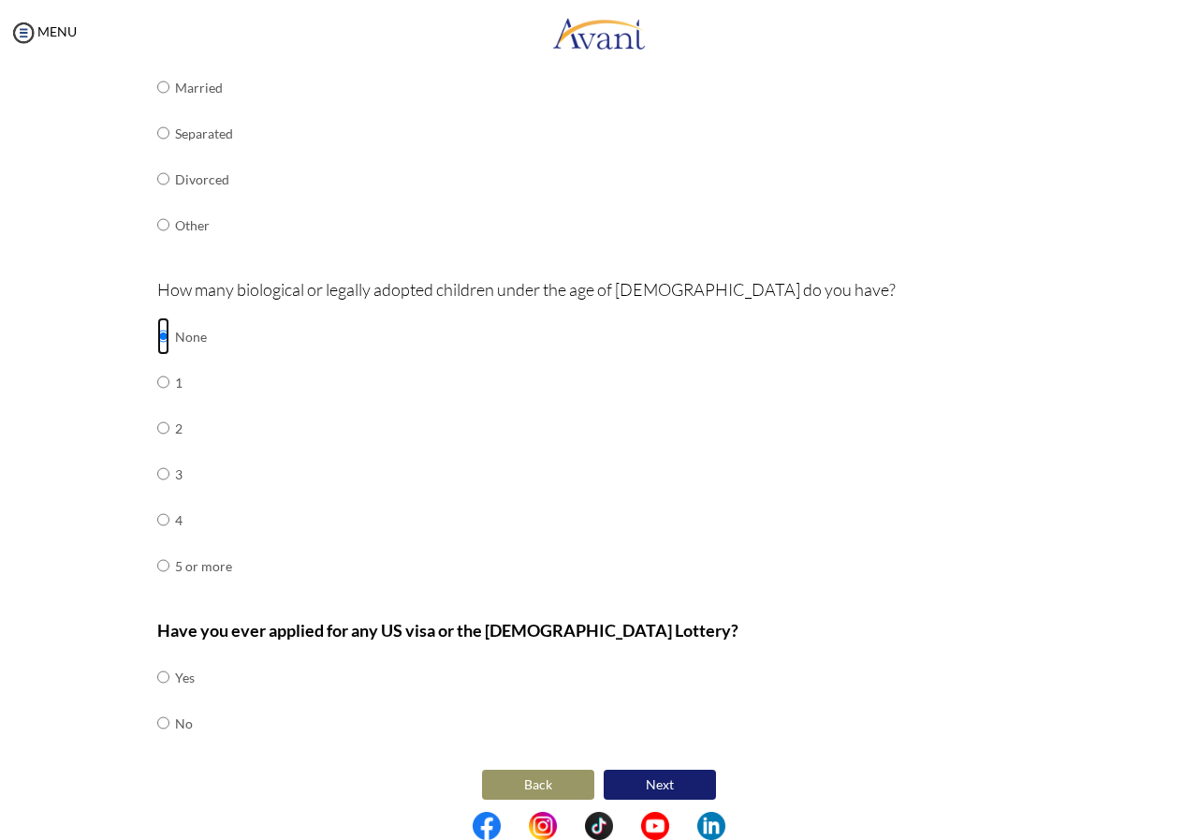
scroll to position [428, 0]
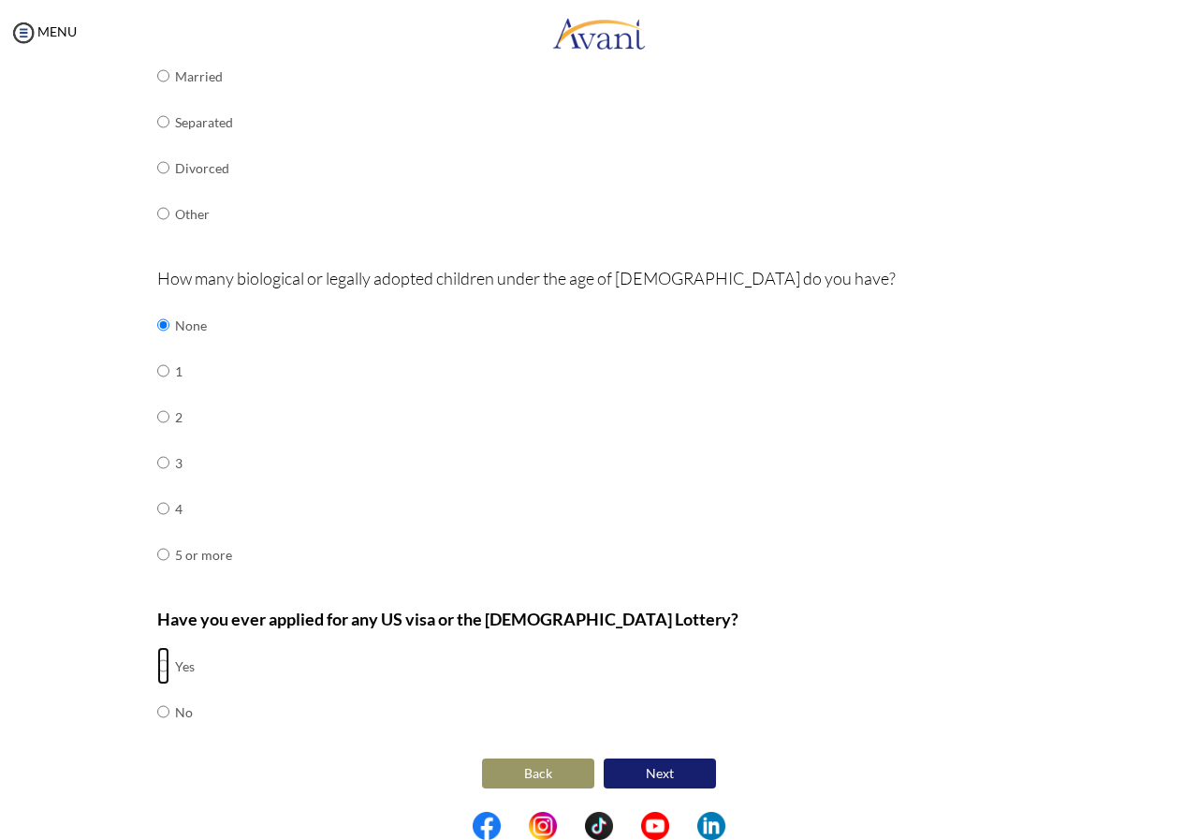
click at [157, 669] on input "radio" at bounding box center [163, 665] width 12 height 37
radio input "true"
click at [635, 772] on button "Next" at bounding box center [660, 773] width 112 height 30
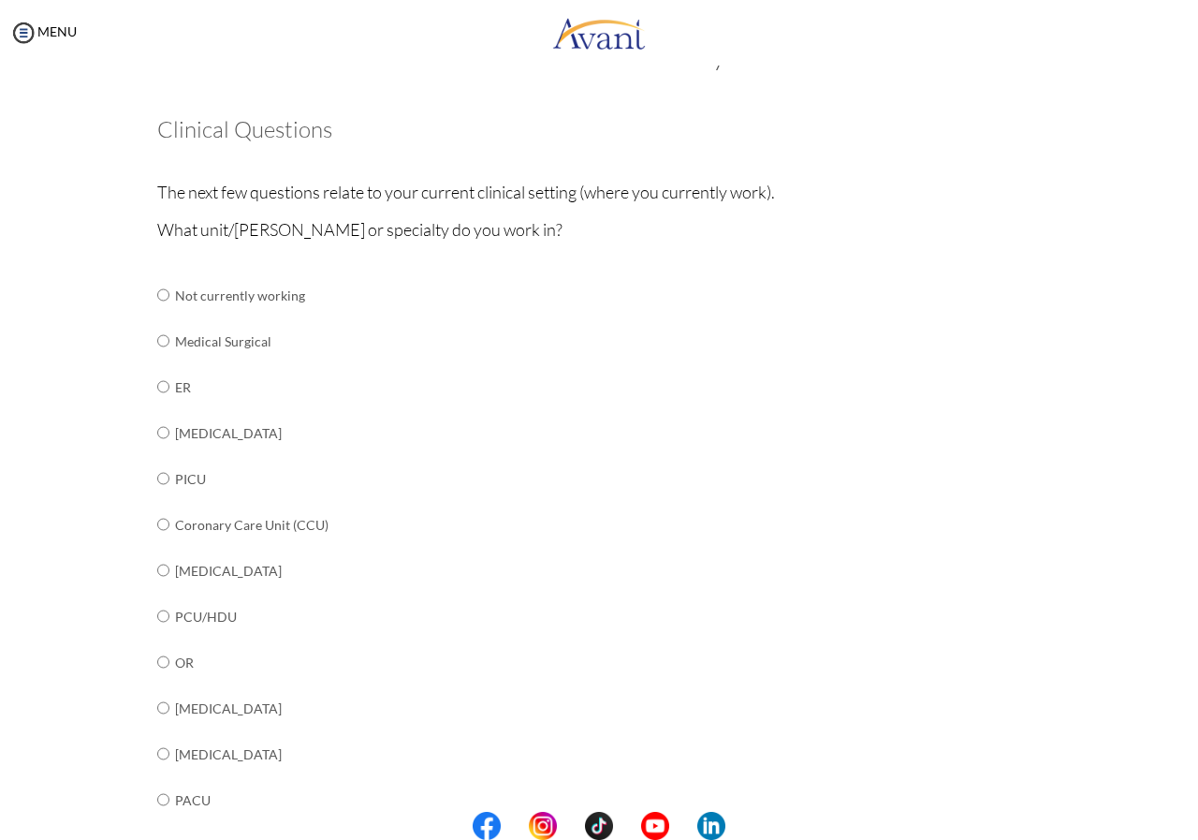
scroll to position [51, 0]
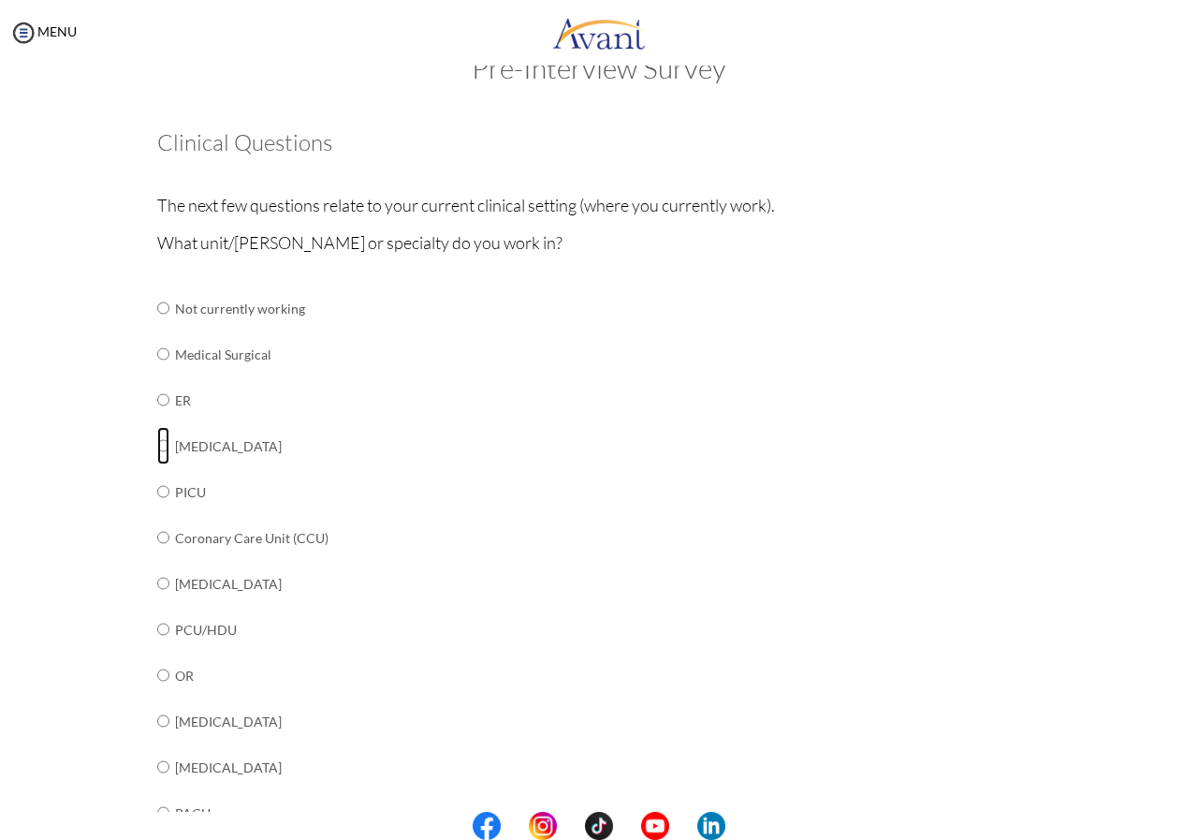
click at [159, 327] on input "radio" at bounding box center [163, 307] width 12 height 37
radio input "true"
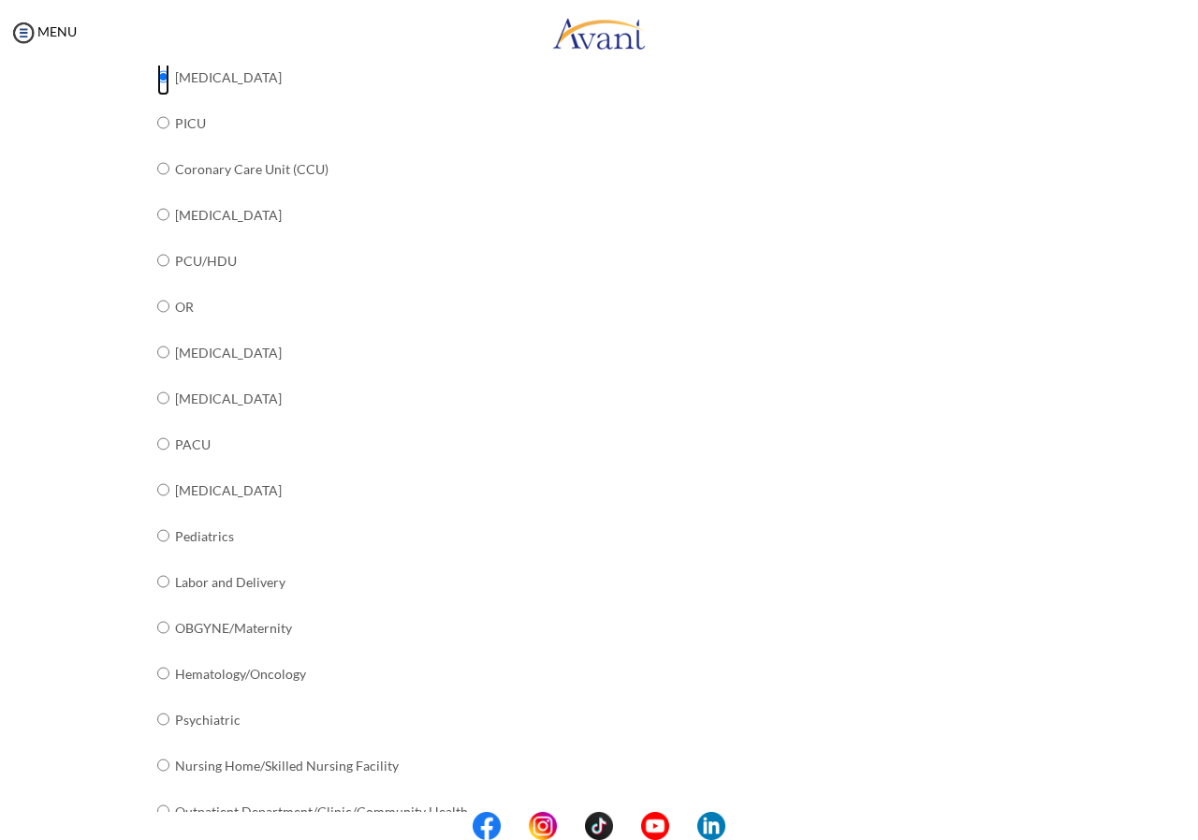
scroll to position [519, 0]
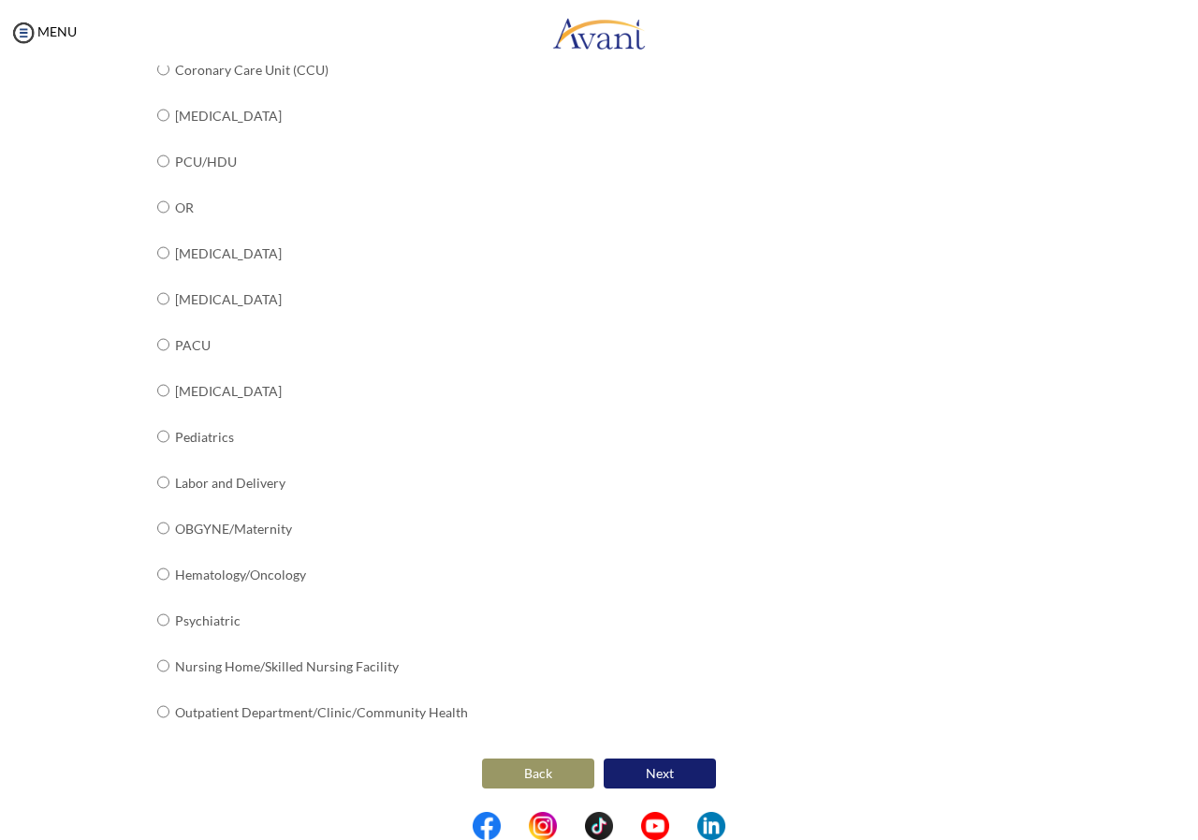
click at [662, 777] on button "Next" at bounding box center [660, 773] width 112 height 30
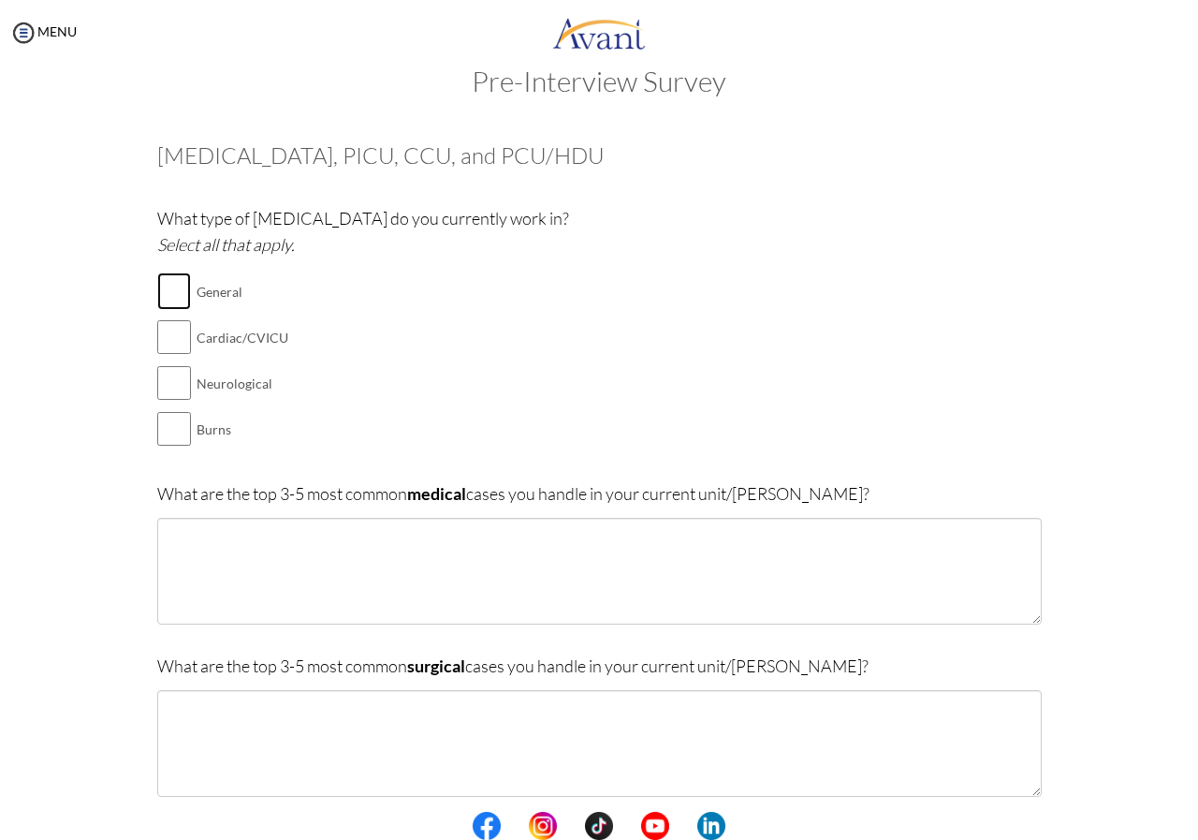
click at [173, 292] on input "checkbox" at bounding box center [174, 290] width 34 height 37
checkbox input "true"
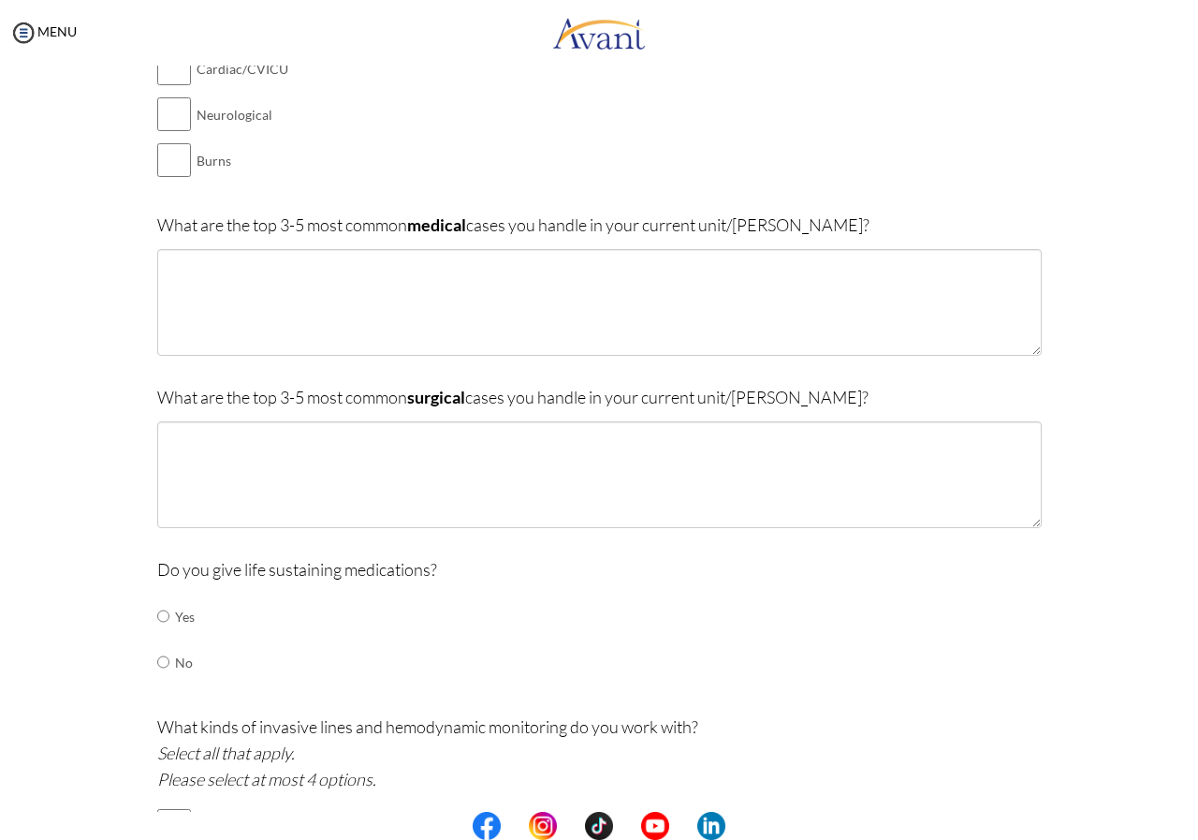
scroll to position [318, 0]
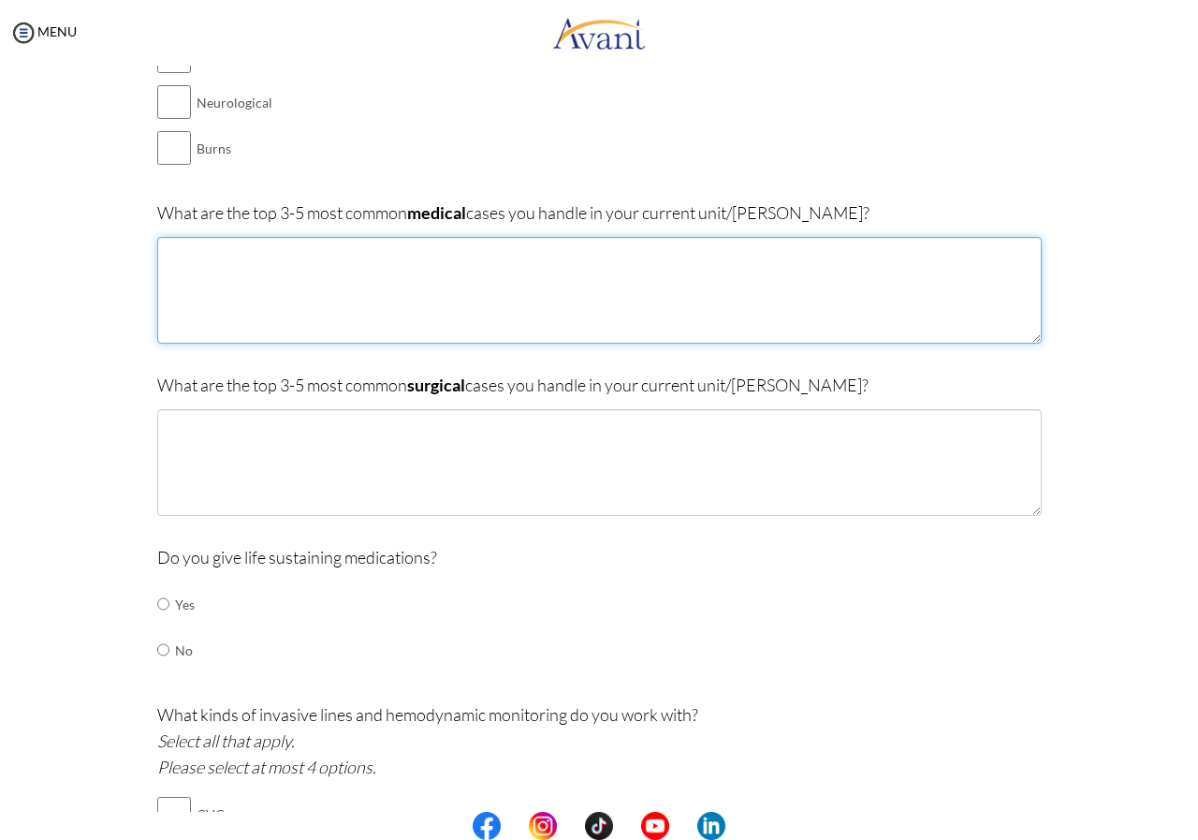
click at [324, 288] on textarea at bounding box center [599, 290] width 885 height 107
type textarea "s"
type textarea "Severe Pneumonia COPD Exacerbation Respiratory Failure Cardiovascular Accident …"
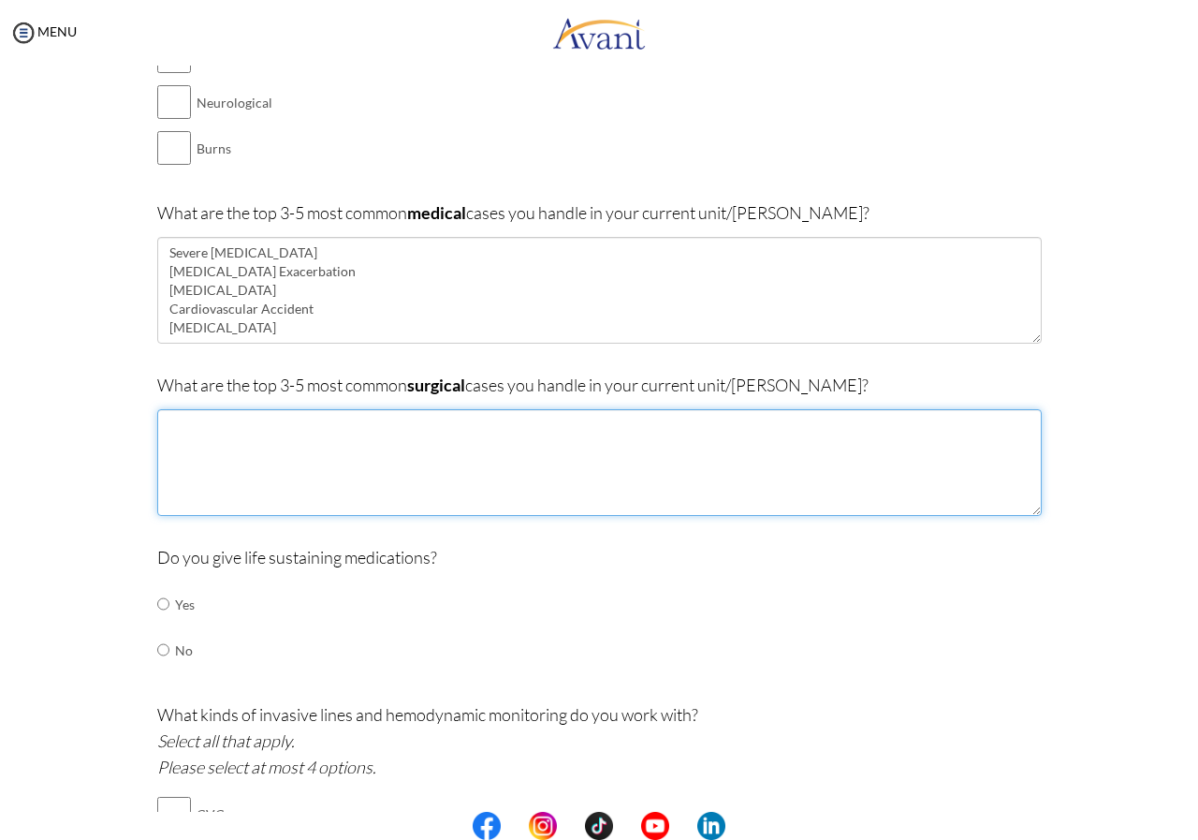
click at [335, 440] on textarea at bounding box center [599, 462] width 885 height 107
click at [447, 441] on textarea at bounding box center [599, 462] width 885 height 107
type textarea "c"
click at [262, 464] on textarea "Craniotomy Burr hole Drainage tubes" at bounding box center [599, 462] width 885 height 107
type textarea "Craniotomy Burr hole Drainage tubes like indwelling chest wall tube"
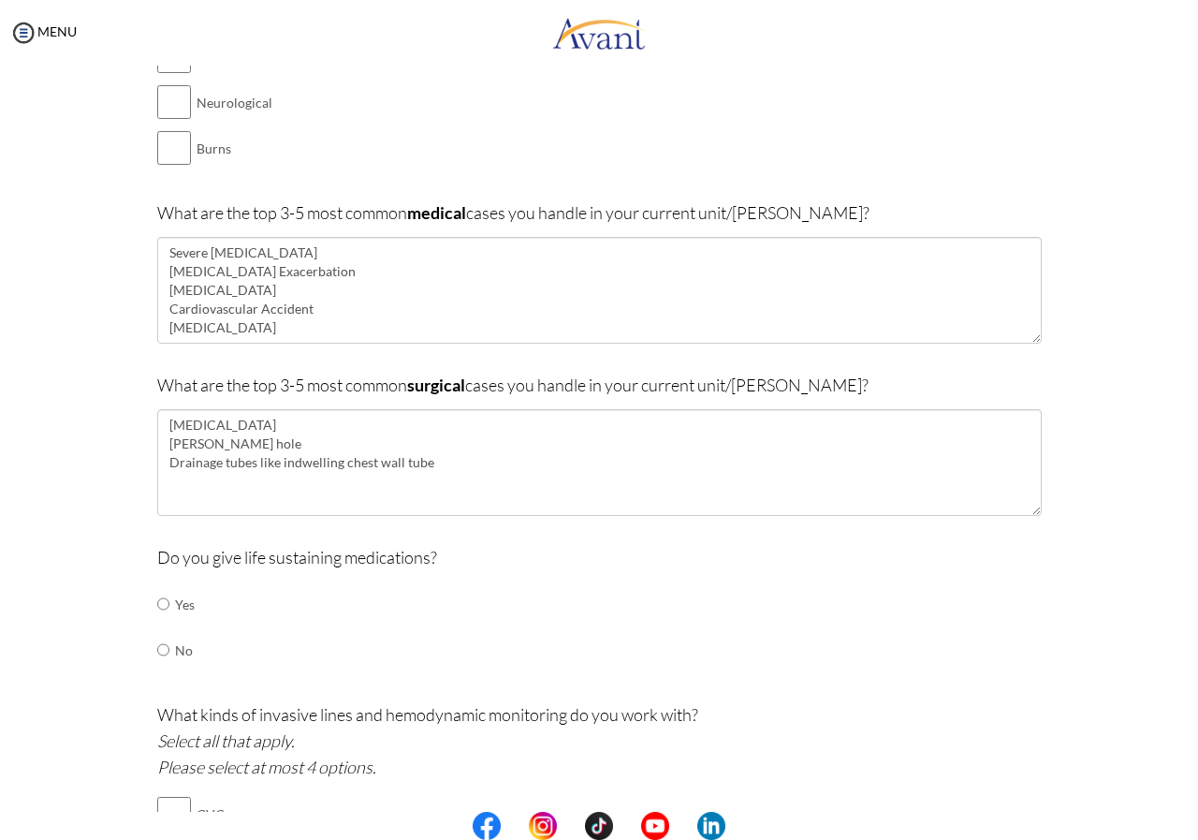
click at [169, 603] on td at bounding box center [172, 604] width 6 height 46
click at [157, 604] on input "radio" at bounding box center [163, 603] width 12 height 37
radio input "true"
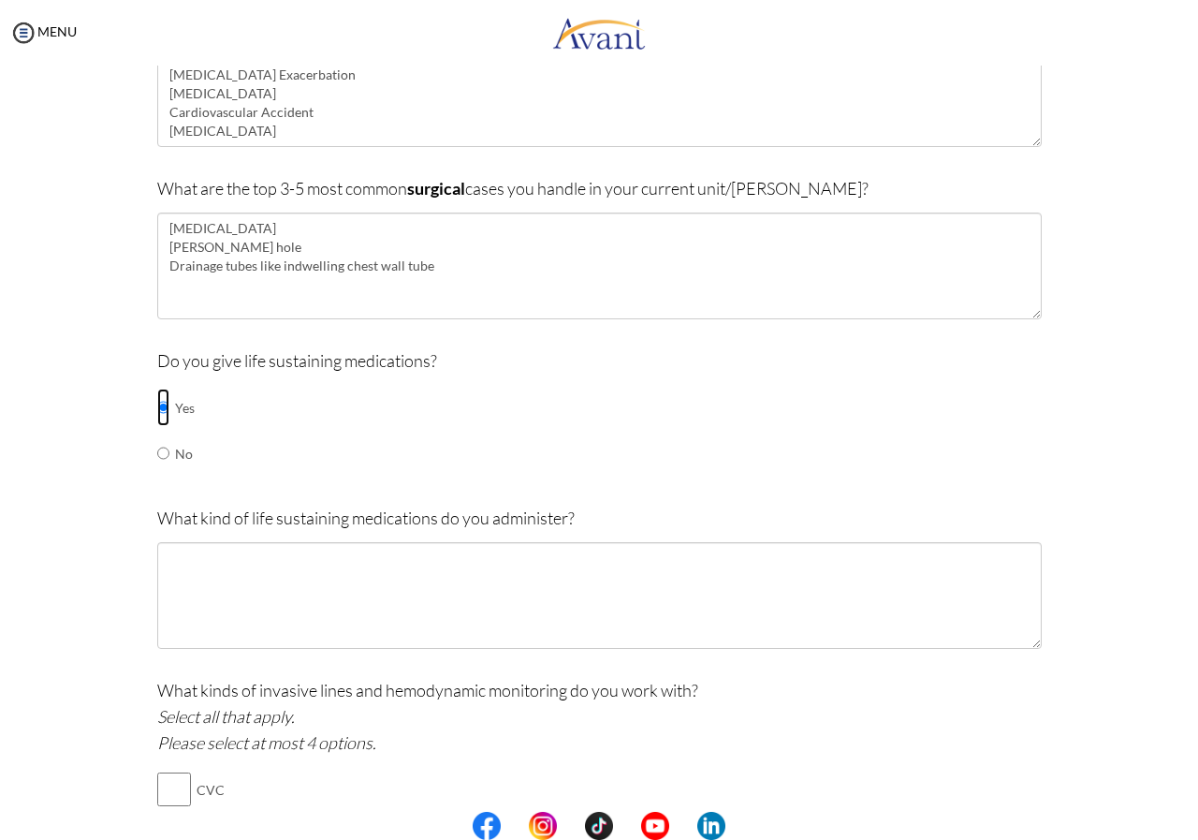
scroll to position [599, 0]
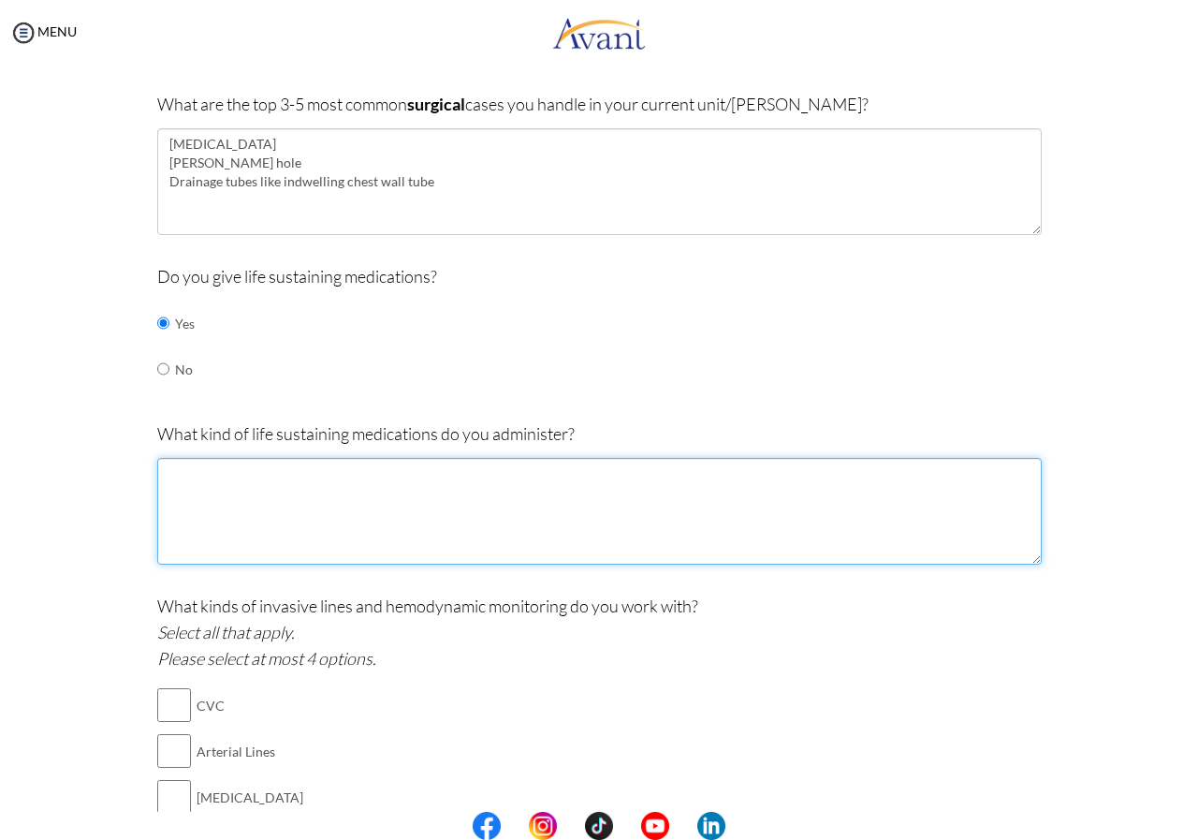
click at [201, 481] on textarea at bounding box center [599, 511] width 885 height 107
type textarea "n"
click at [168, 495] on textarea "Noradrenaline dobutamine Dopamine" at bounding box center [599, 511] width 885 height 107
click at [231, 516] on textarea "Noradrenaline Dobutamine Dopamine" at bounding box center [599, 511] width 885 height 107
type textarea "Noradrenaline Dobutamine Dopamine Adrenaline"
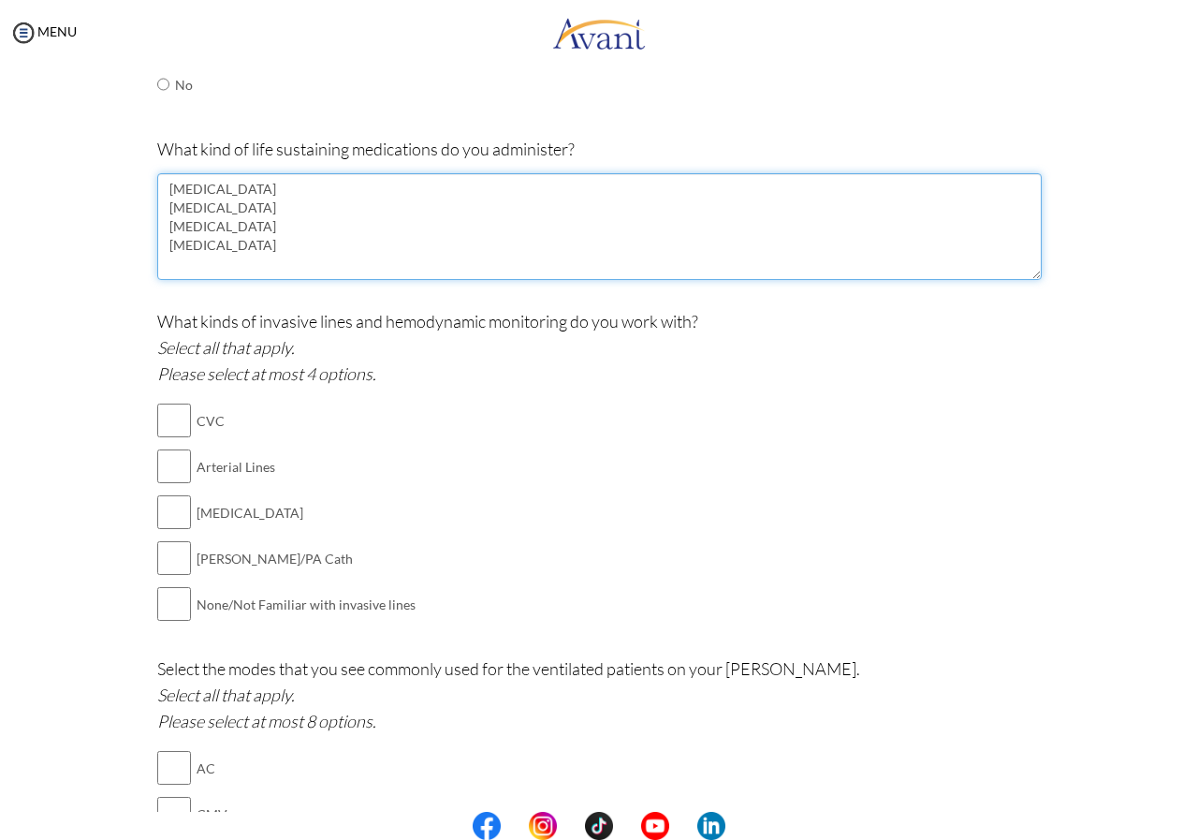
scroll to position [880, 0]
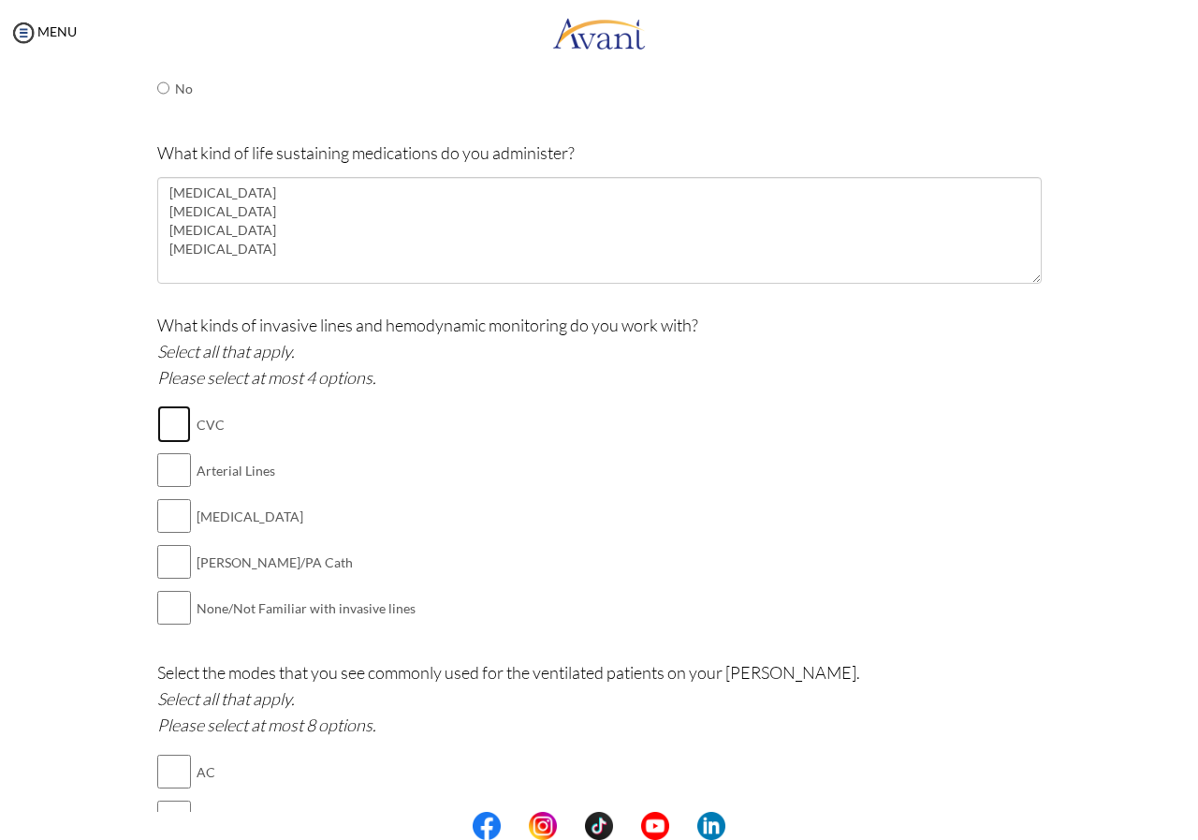
click at [166, 420] on input "checkbox" at bounding box center [174, 423] width 34 height 37
checkbox input "true"
click at [177, 510] on input "checkbox" at bounding box center [174, 515] width 34 height 37
checkbox input "true"
click at [157, 562] on input "checkbox" at bounding box center [174, 561] width 34 height 37
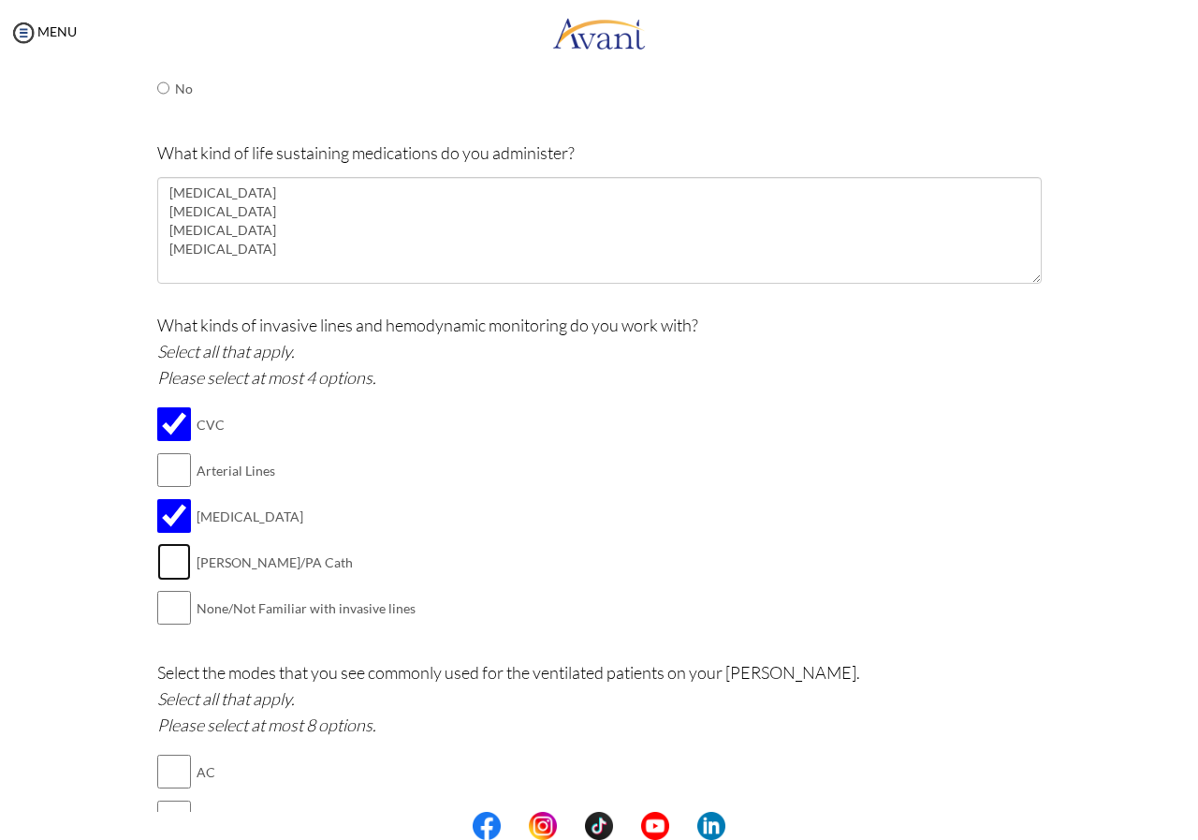
checkbox input "true"
click at [161, 468] on input "checkbox" at bounding box center [174, 469] width 34 height 37
checkbox input "true"
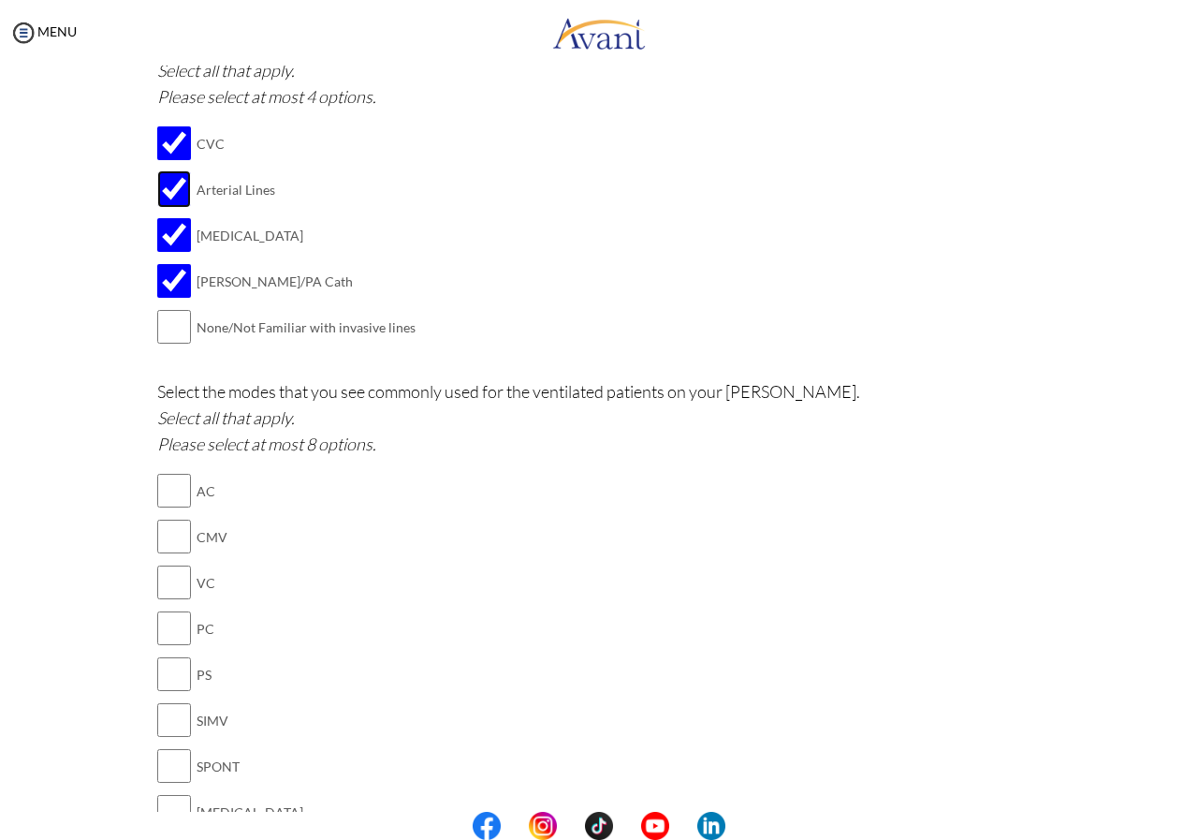
scroll to position [1254, 0]
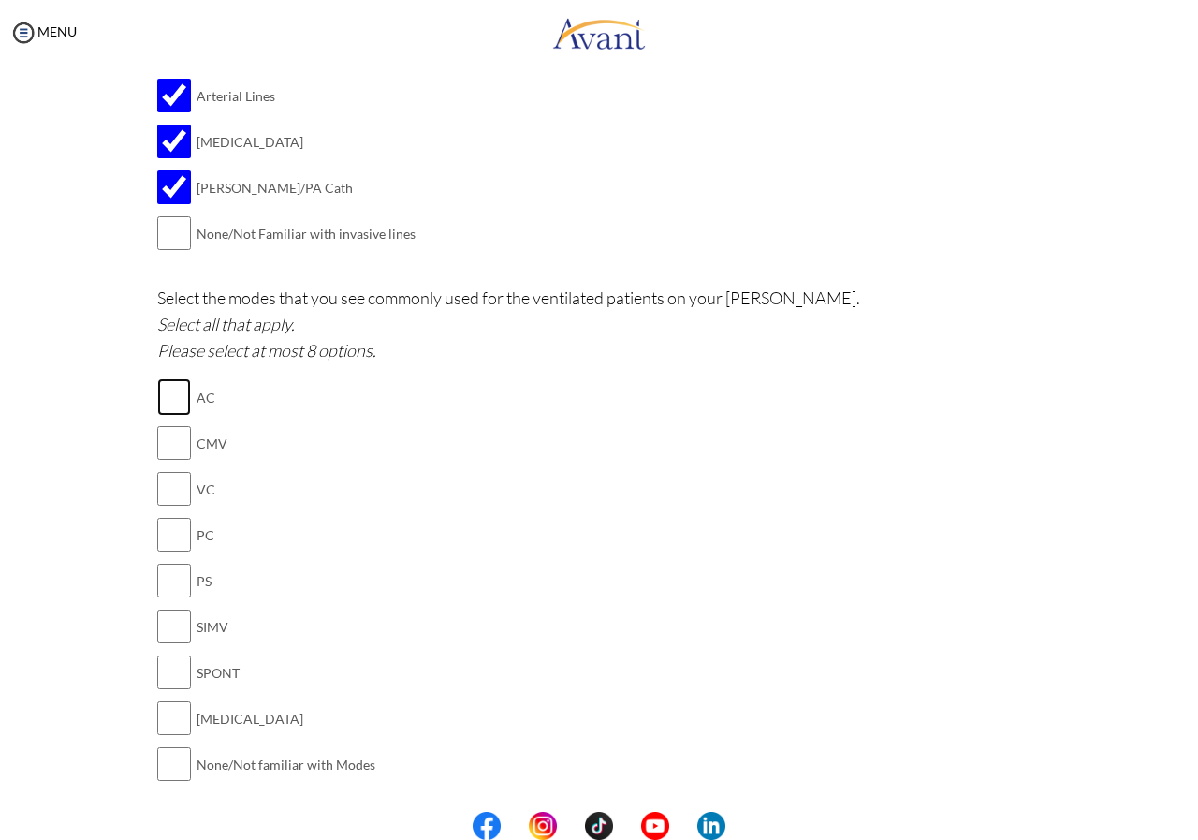
click at [164, 399] on input "checkbox" at bounding box center [174, 396] width 34 height 37
checkbox input "true"
click at [167, 449] on input "checkbox" at bounding box center [174, 442] width 34 height 37
checkbox input "true"
click at [173, 494] on input "checkbox" at bounding box center [174, 488] width 34 height 37
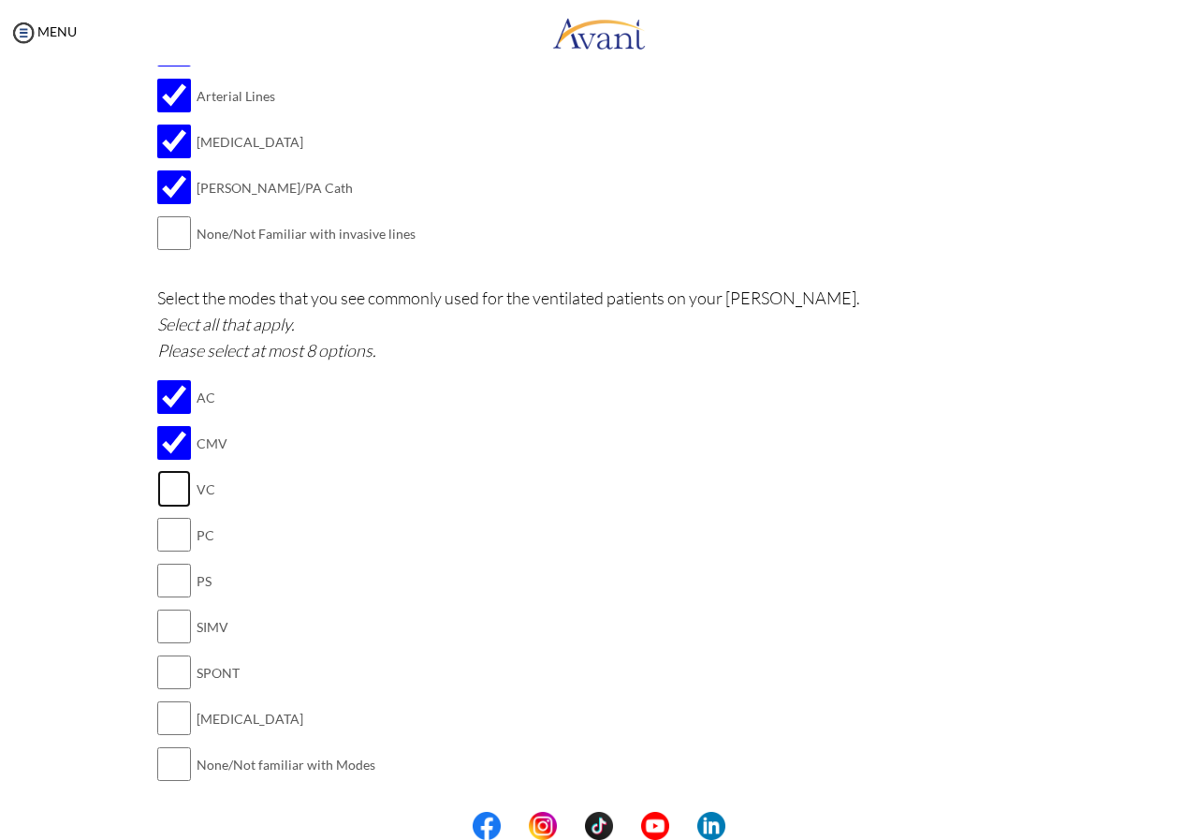
checkbox input "true"
click at [168, 545] on input "checkbox" at bounding box center [174, 534] width 34 height 37
checkbox input "true"
click at [168, 576] on input "checkbox" at bounding box center [174, 580] width 34 height 37
checkbox input "true"
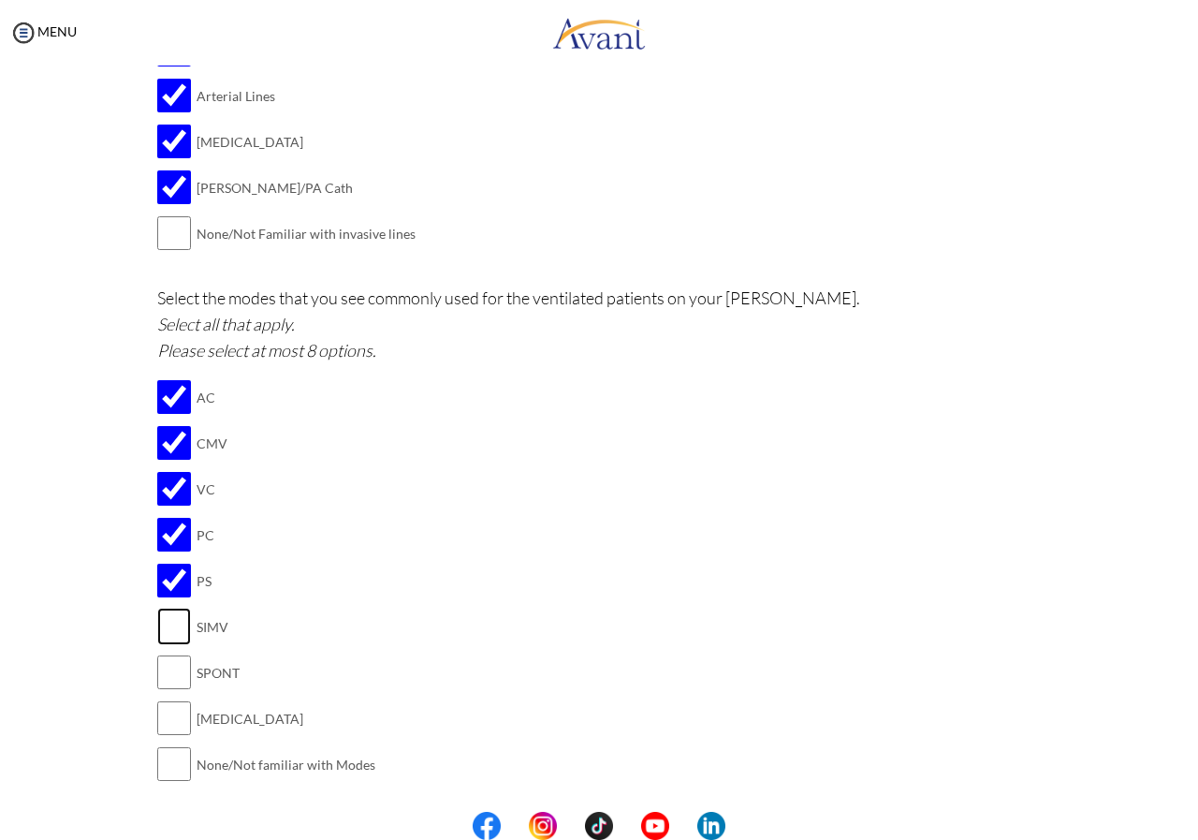
click at [168, 641] on input "checkbox" at bounding box center [174, 626] width 34 height 37
checkbox input "true"
click at [163, 675] on input "checkbox" at bounding box center [174, 671] width 34 height 37
checkbox input "true"
click at [169, 725] on input "checkbox" at bounding box center [174, 717] width 34 height 37
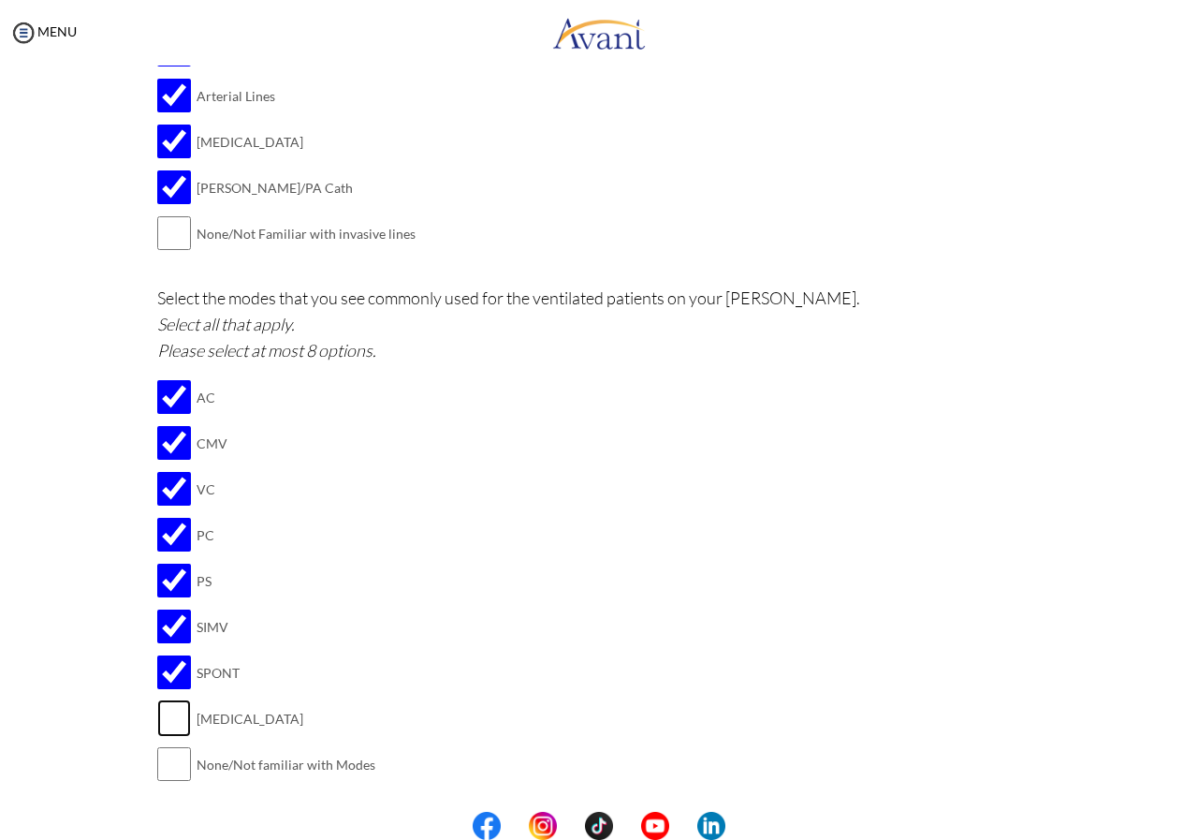
checkbox input "true"
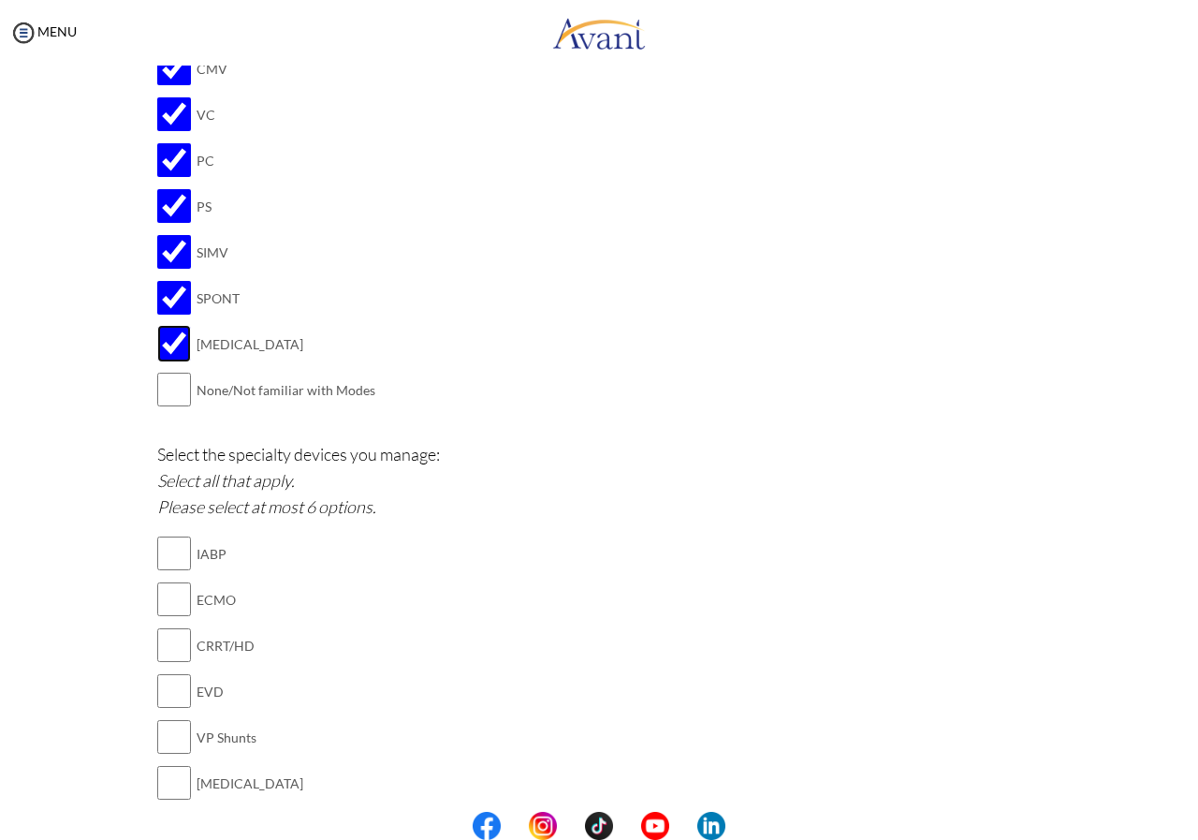
scroll to position [1910, 0]
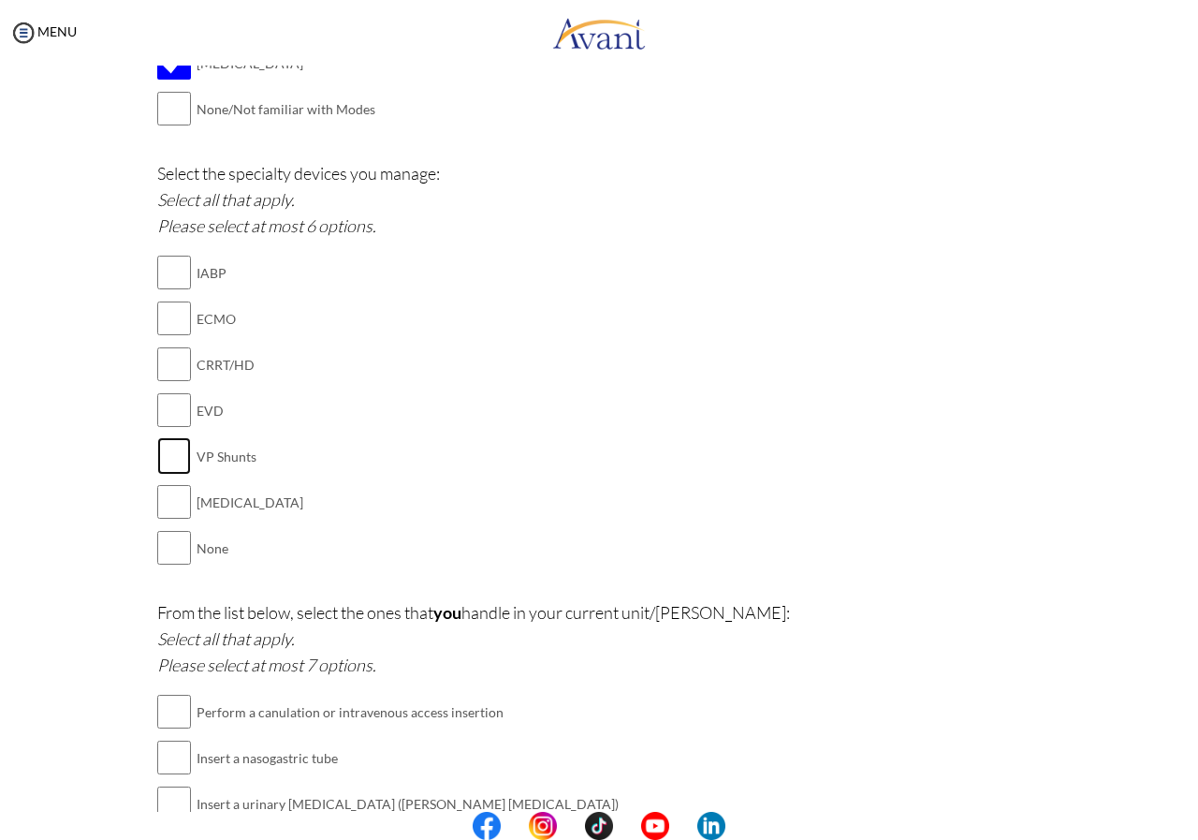
click at [168, 447] on input "checkbox" at bounding box center [174, 455] width 34 height 37
checkbox input "true"
click at [170, 407] on input "checkbox" at bounding box center [174, 409] width 34 height 37
checkbox input "true"
click at [168, 501] on input "checkbox" at bounding box center [174, 501] width 34 height 37
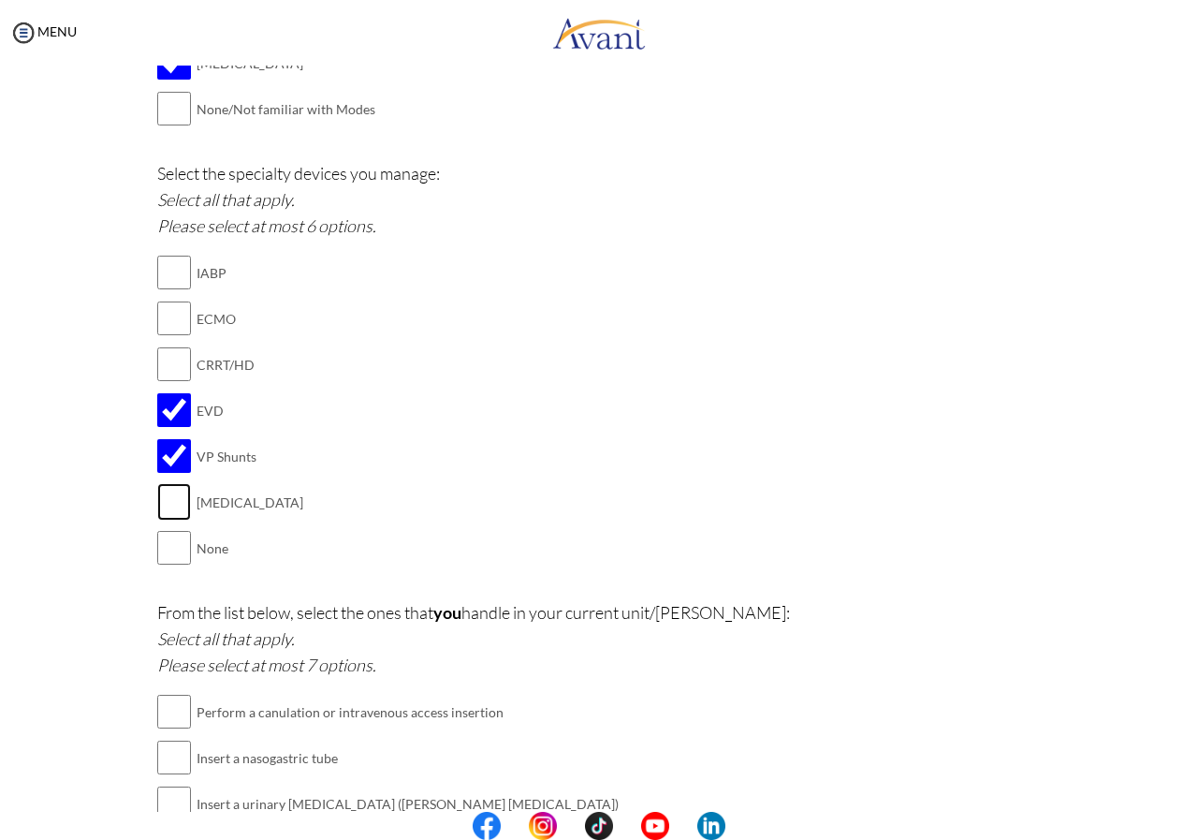
checkbox input "true"
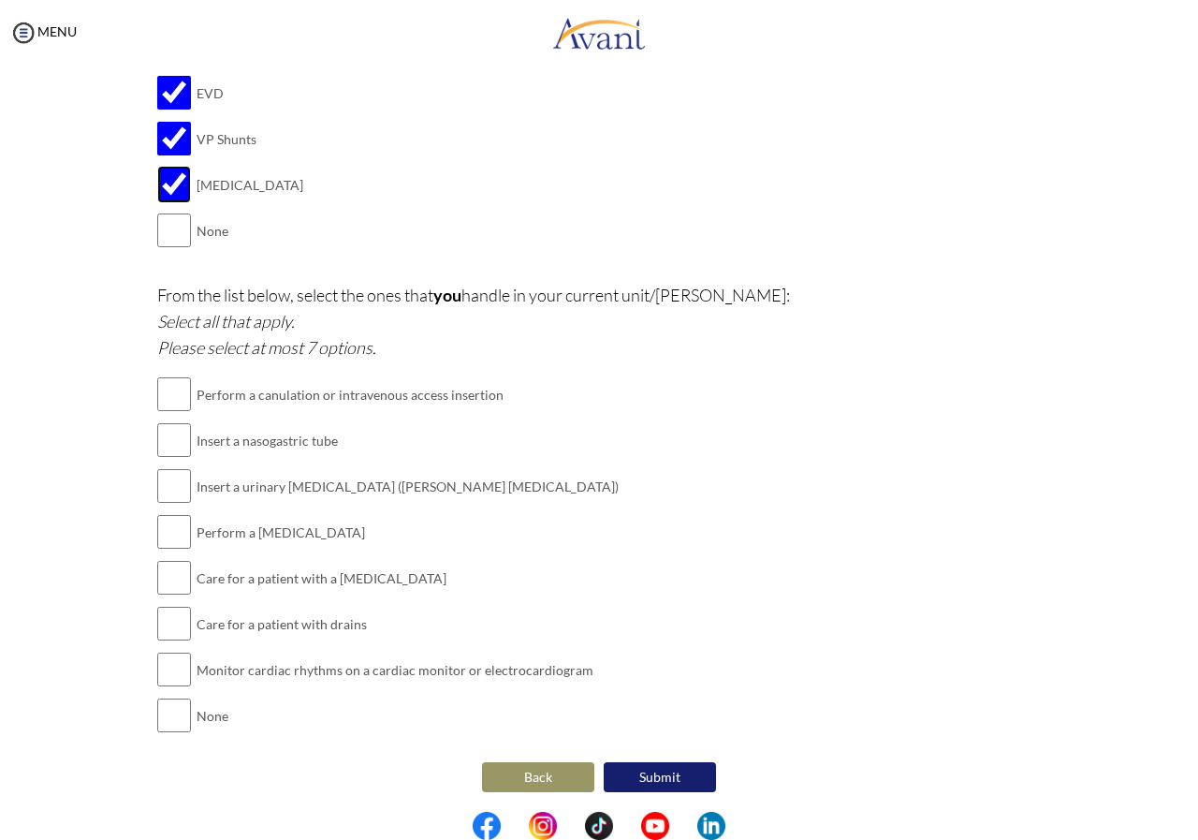
scroll to position [2231, 0]
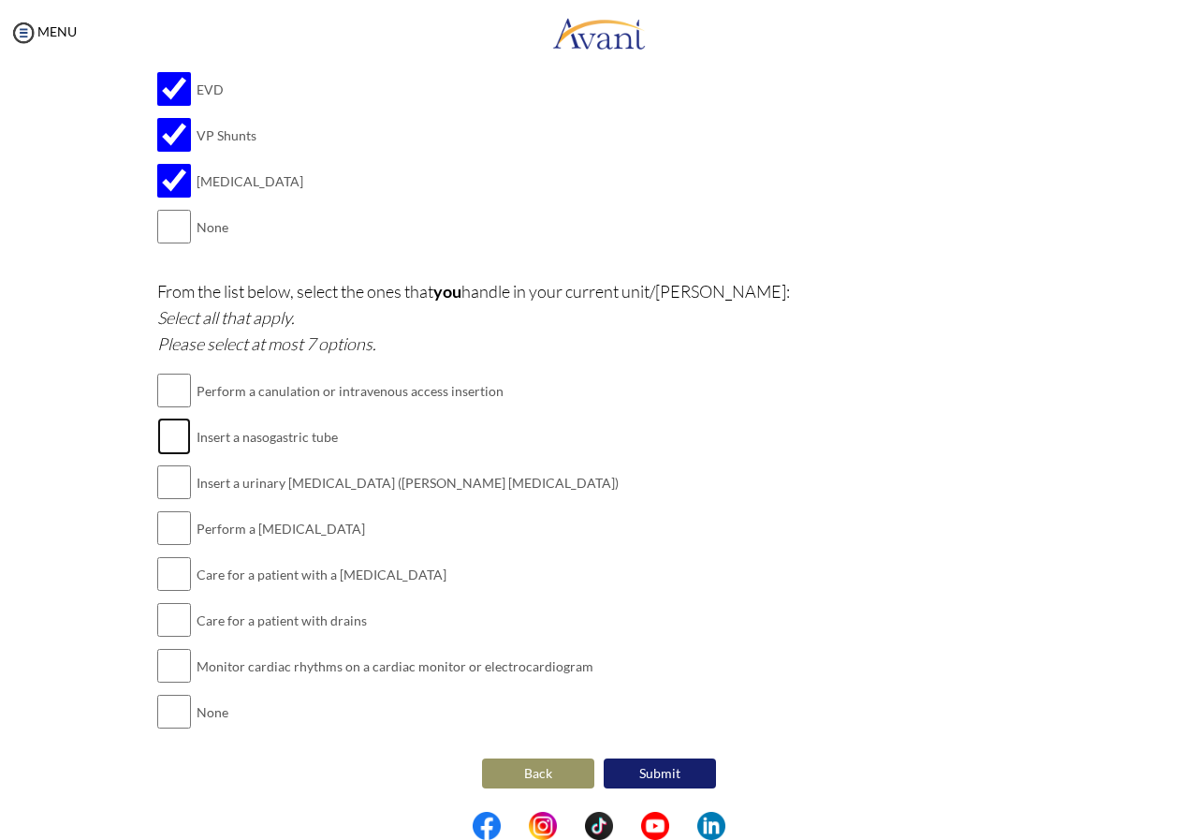
click at [162, 436] on input "checkbox" at bounding box center [174, 435] width 34 height 37
checkbox input "true"
click at [168, 488] on input "checkbox" at bounding box center [174, 481] width 34 height 37
checkbox input "true"
click at [169, 529] on input "checkbox" at bounding box center [174, 527] width 34 height 37
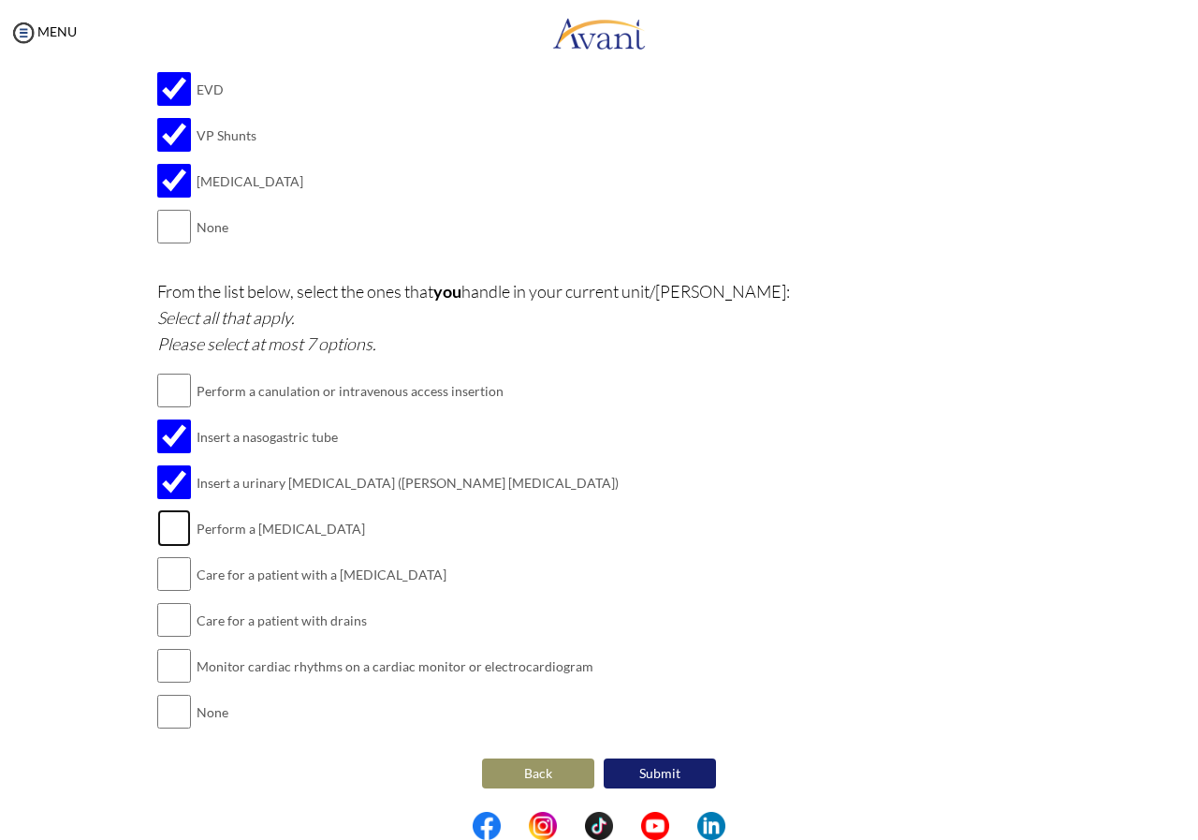
checkbox input "true"
click at [157, 578] on input "checkbox" at bounding box center [174, 573] width 34 height 37
checkbox input "true"
click at [176, 626] on input "checkbox" at bounding box center [174, 619] width 34 height 37
checkbox input "true"
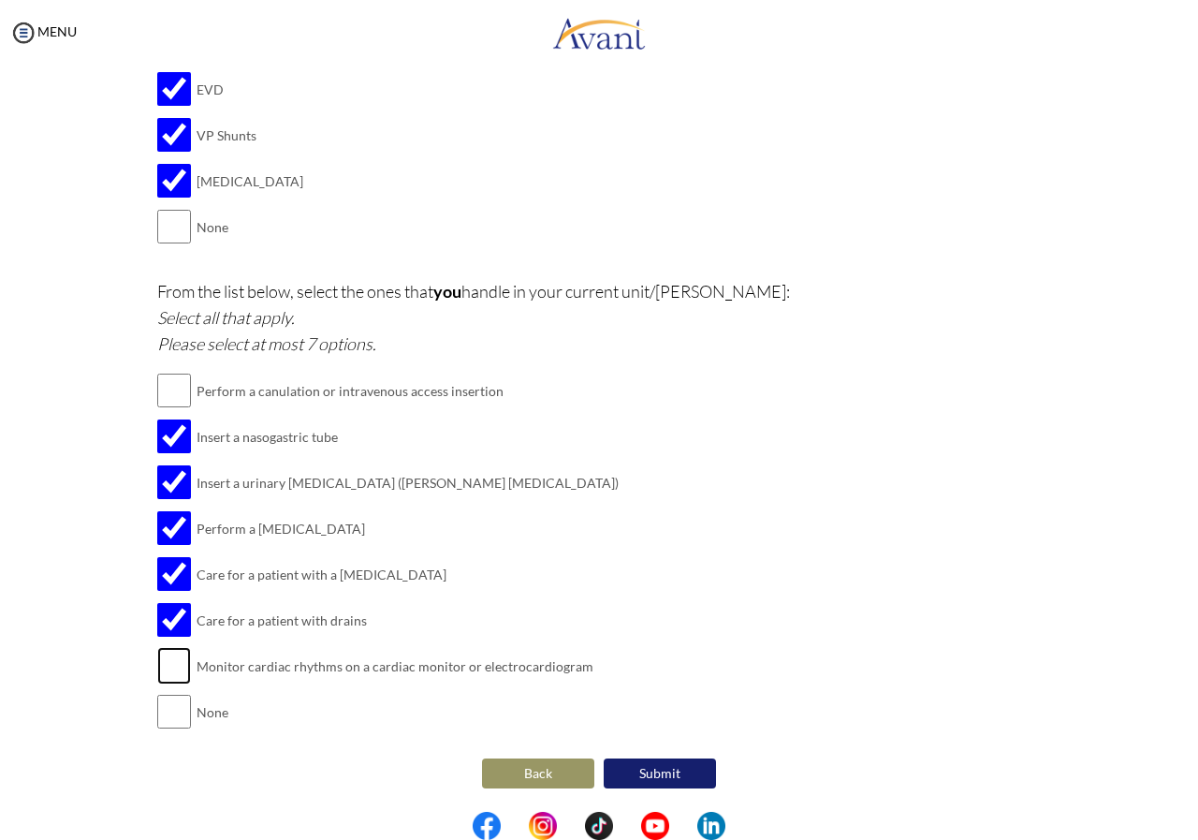
click at [173, 669] on input "checkbox" at bounding box center [174, 665] width 34 height 37
checkbox input "true"
click at [650, 772] on button "Submit" at bounding box center [660, 773] width 112 height 30
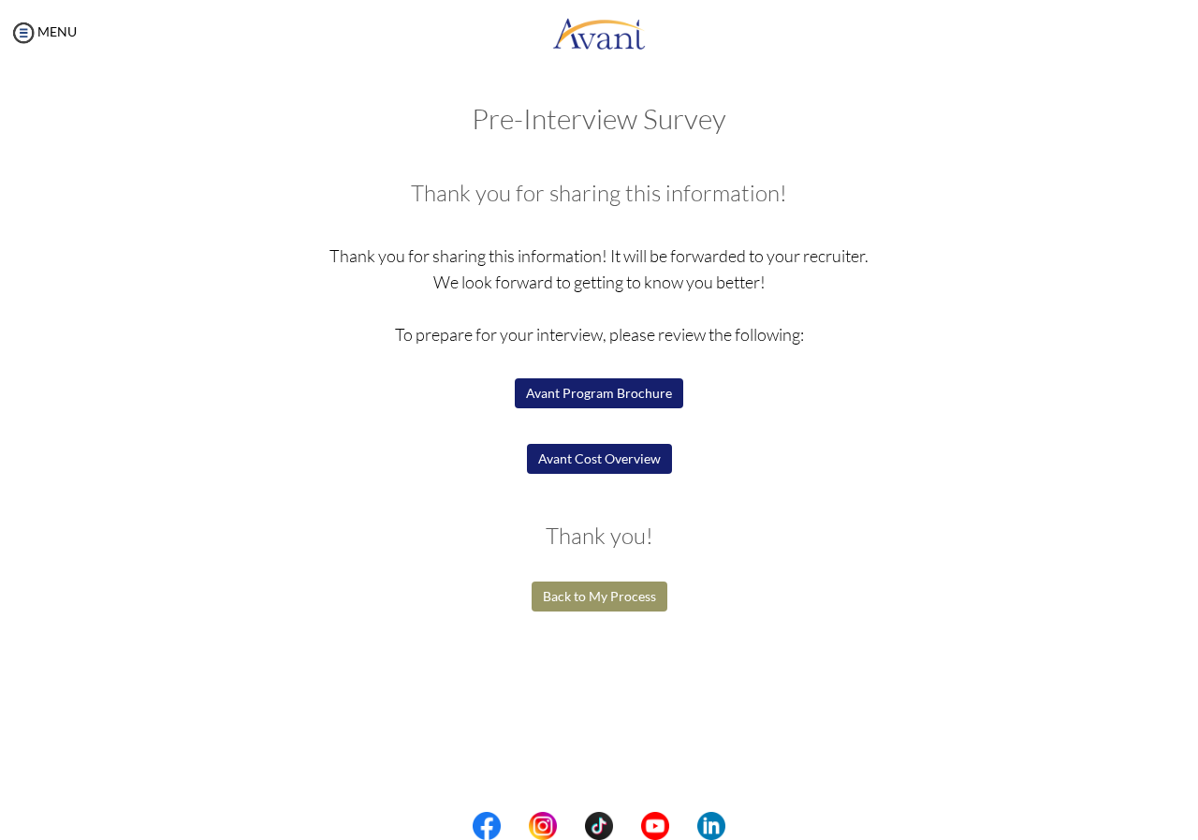
click at [588, 394] on button "Avant Program Brochure" at bounding box center [599, 393] width 168 height 30
